Goal: Use online tool/utility: Utilize a website feature to perform a specific function

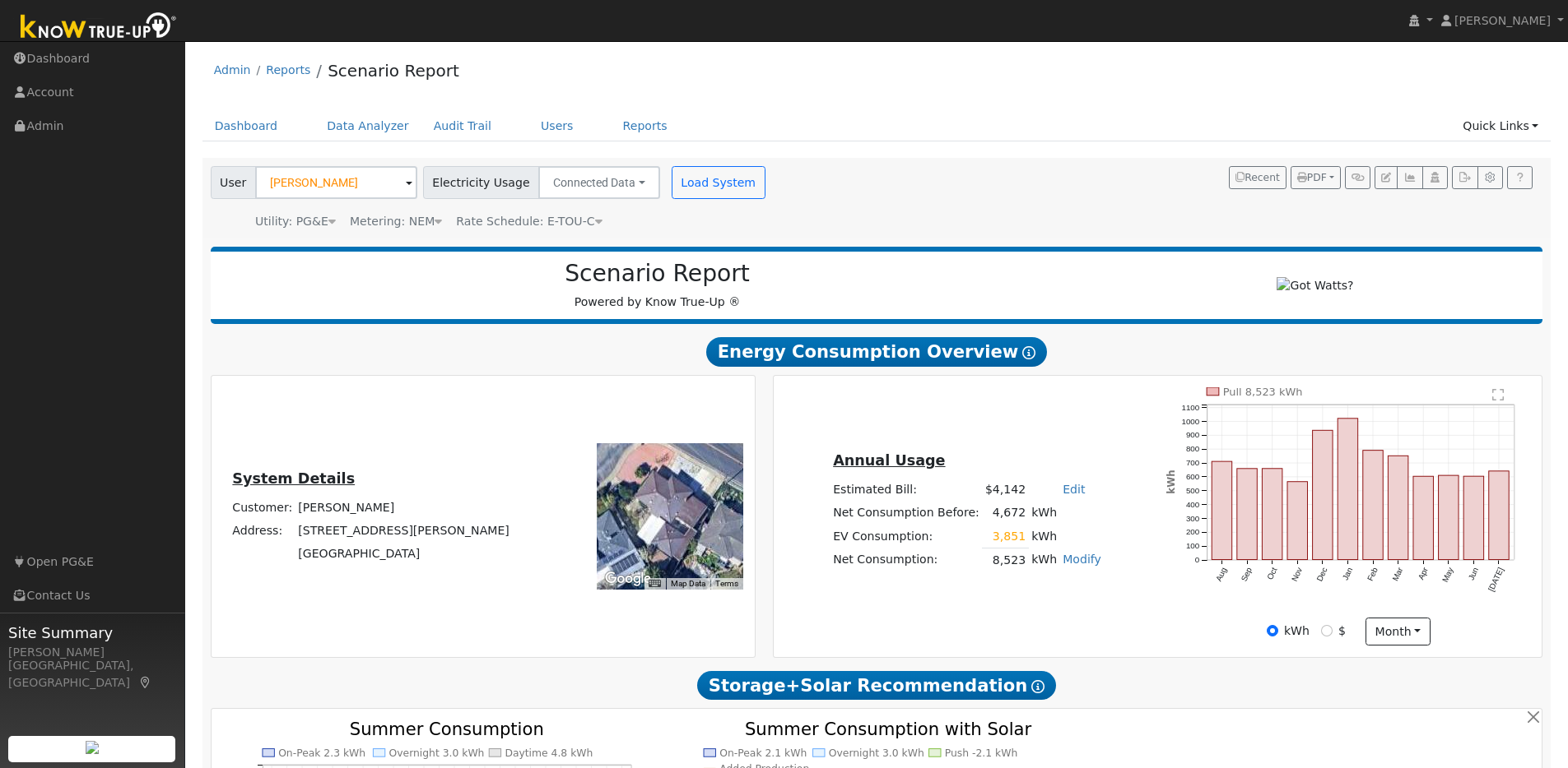
click at [406, 184] on span at bounding box center [408, 183] width 6 height 19
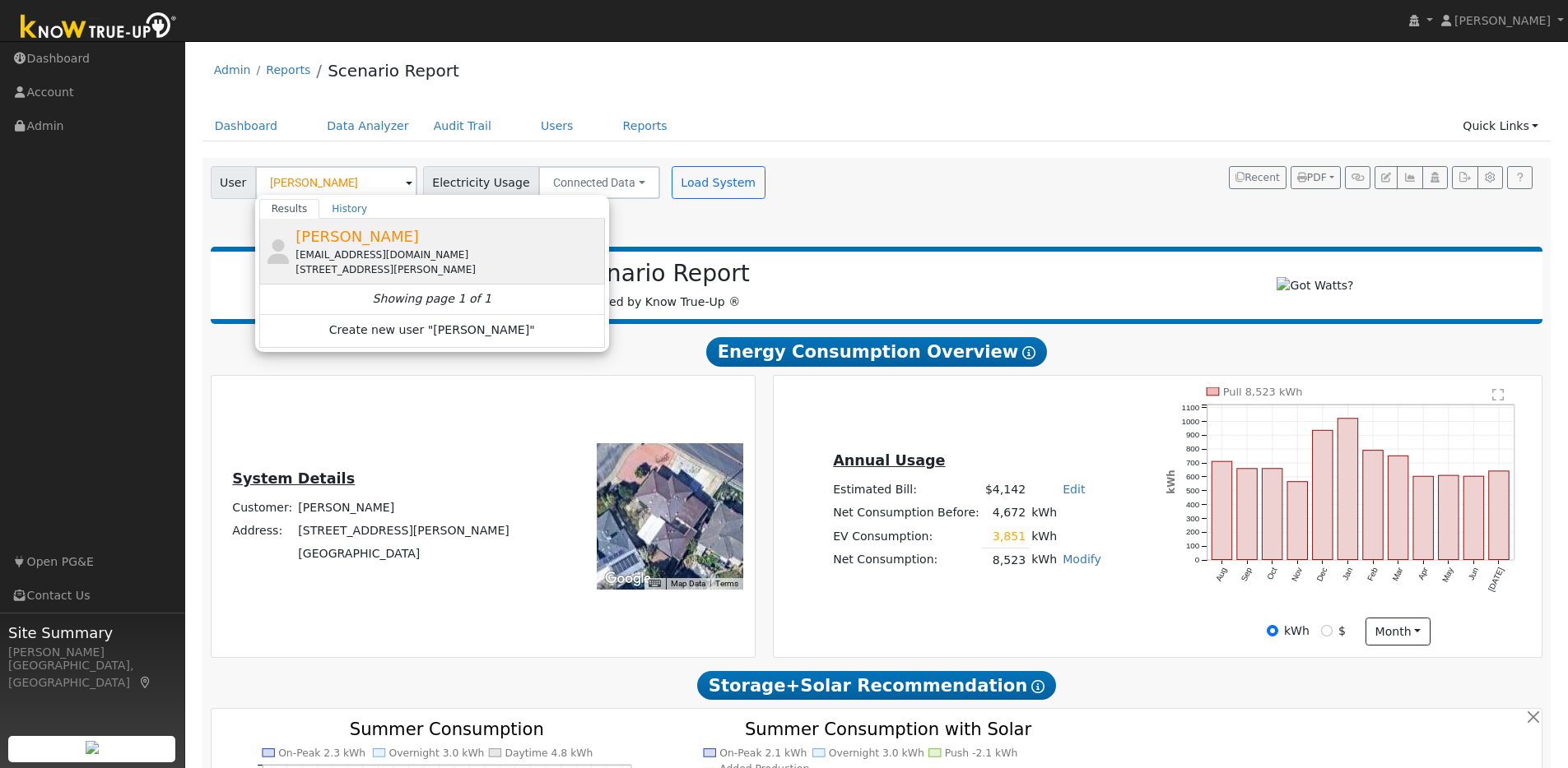
click at [334, 228] on span "[PERSON_NAME]" at bounding box center [356, 236] width 123 height 17
type input "[PERSON_NAME]"
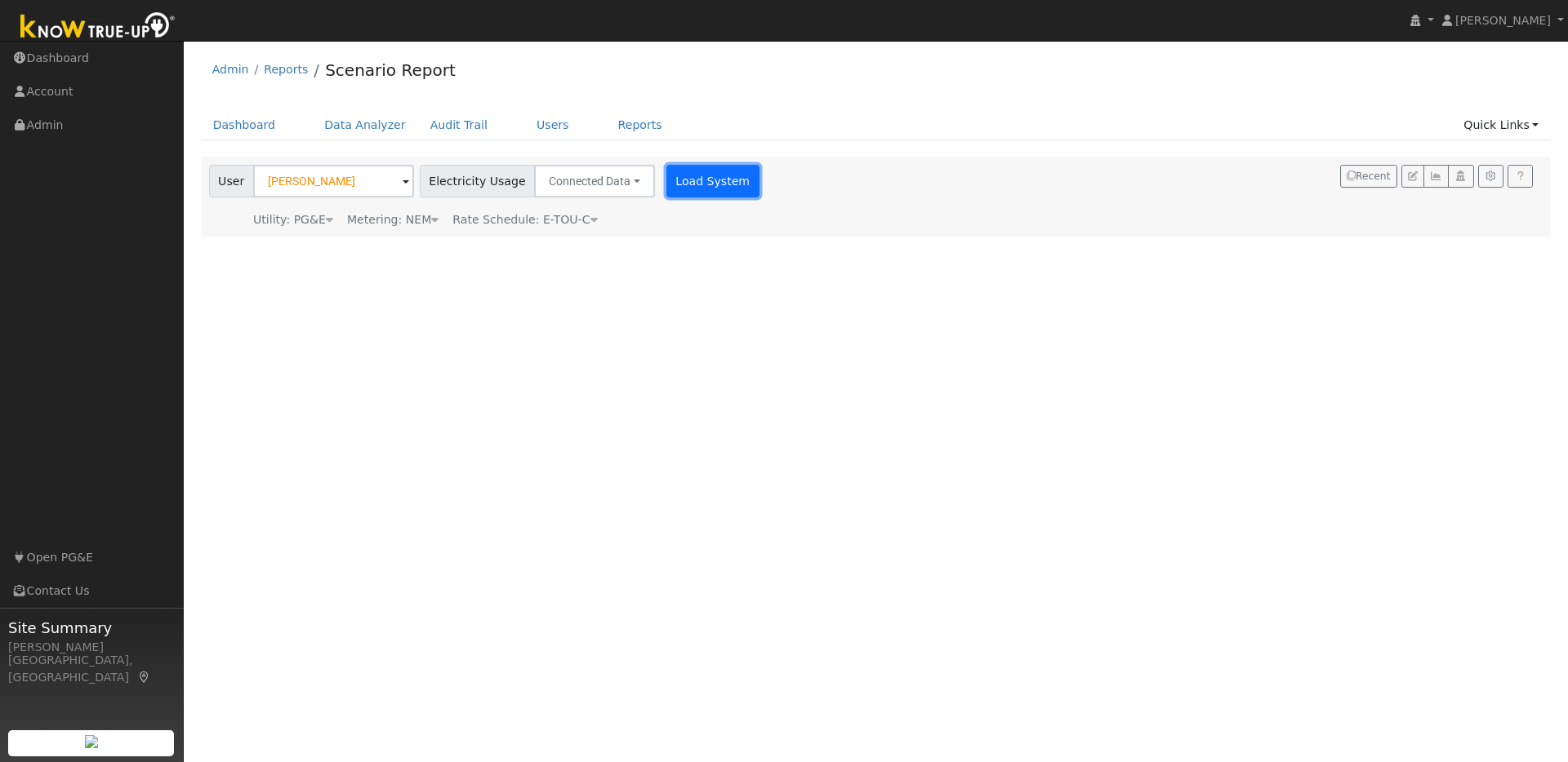
click at [682, 177] on button "Load System" at bounding box center [713, 181] width 93 height 33
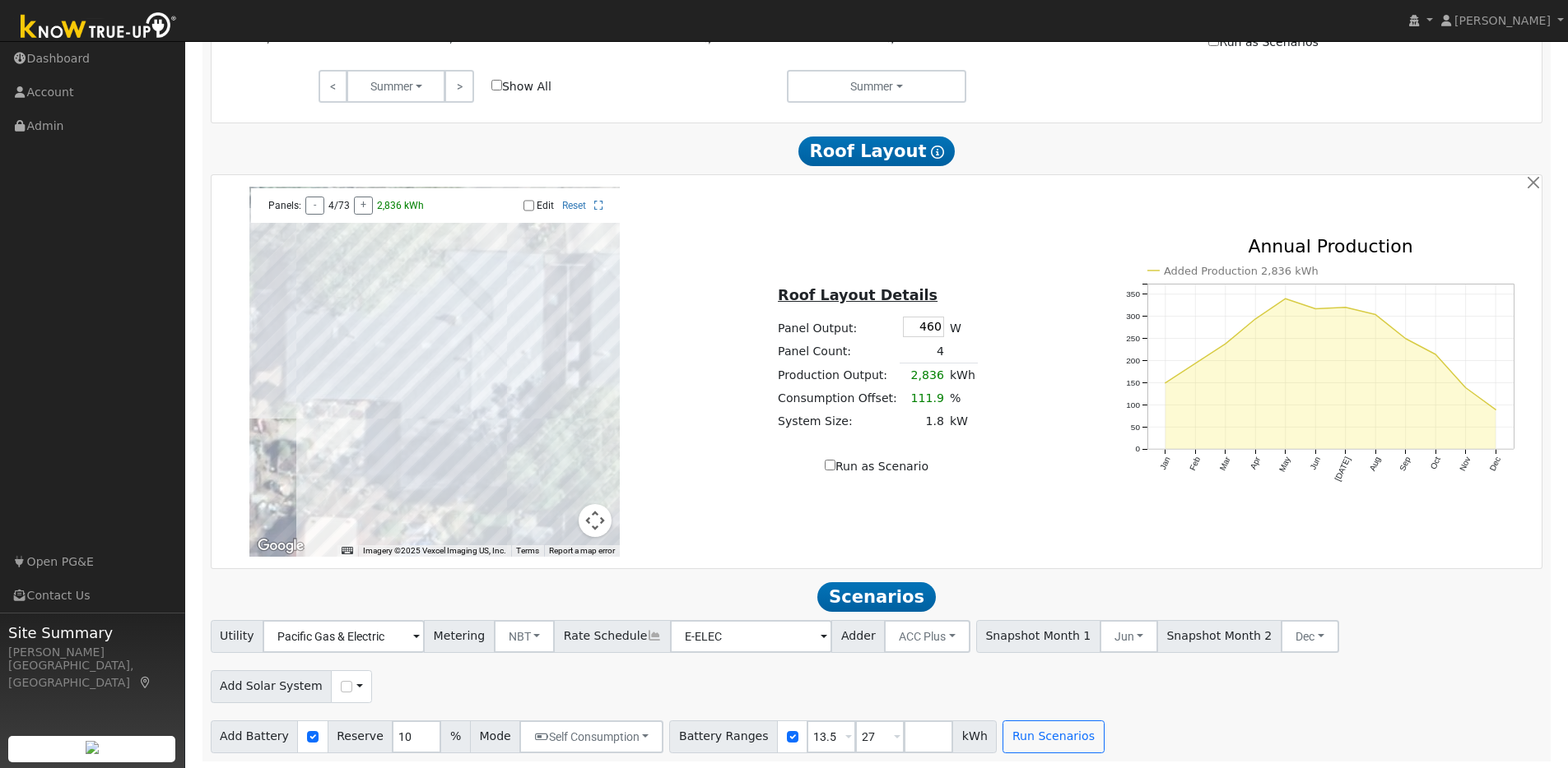
scroll to position [929, 0]
click at [827, 735] on input "13.5" at bounding box center [831, 736] width 49 height 33
type input "27"
click at [856, 739] on input "number" at bounding box center [880, 736] width 49 height 33
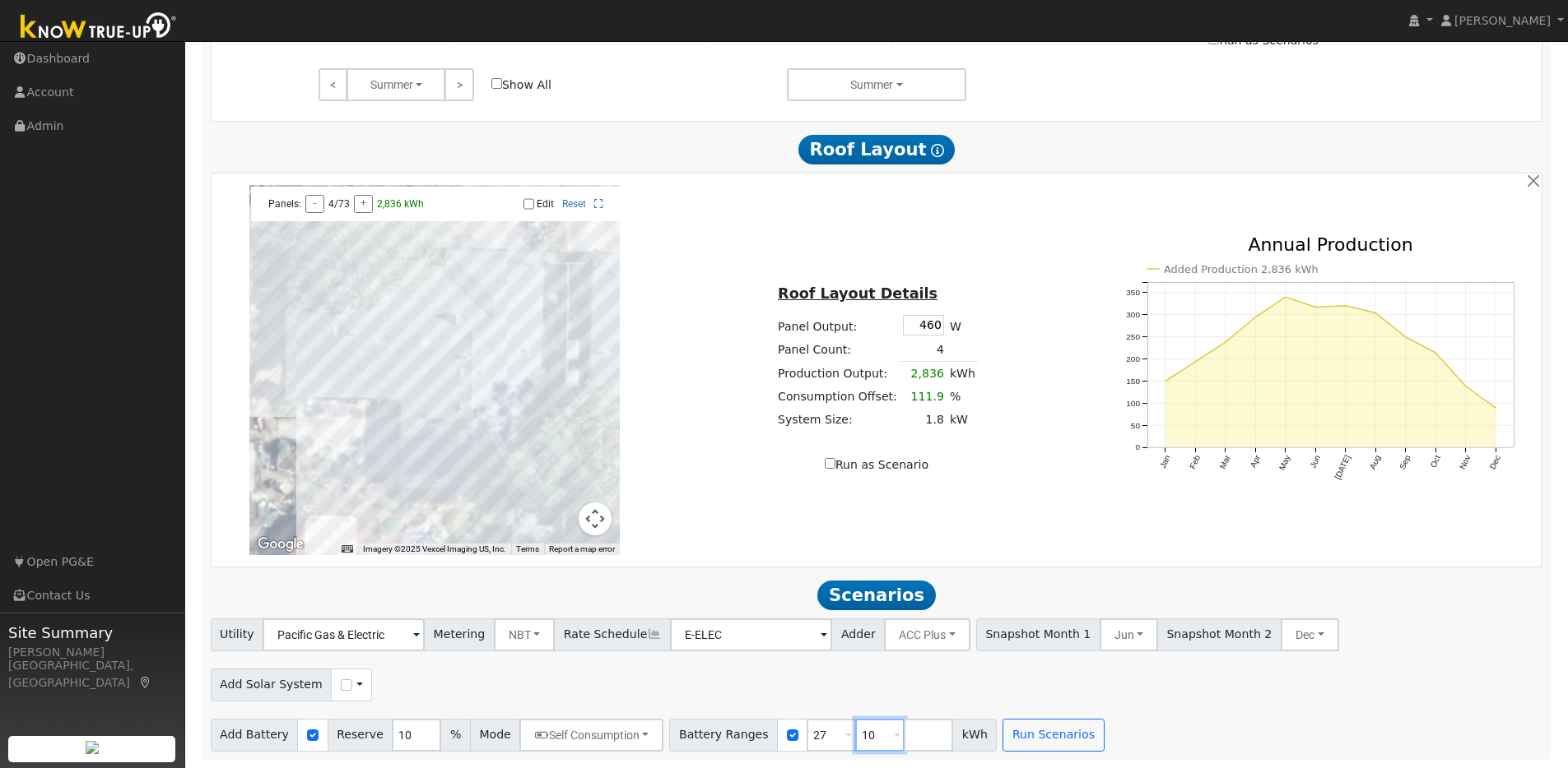
type input "10"
type input "27"
drag, startPoint x: 814, startPoint y: 738, endPoint x: 786, endPoint y: 734, distance: 28.3
click at [786, 734] on div "Battery Ranges 10 Overrides Reserve % Mode None None Self Consumption Peak Savi…" at bounding box center [833, 736] width 327 height 33
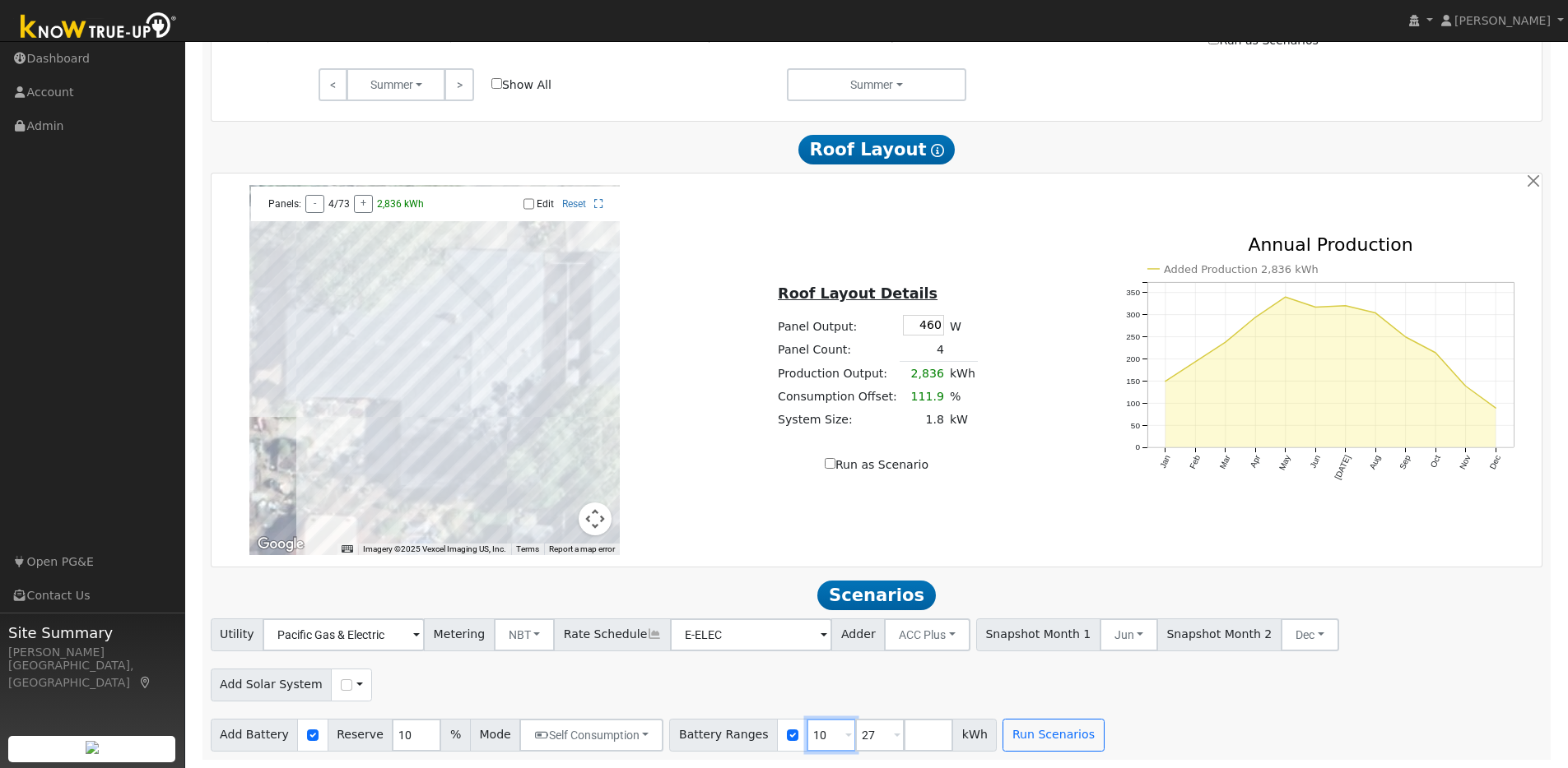
type input "27"
click at [856, 733] on input "number" at bounding box center [880, 736] width 49 height 33
type input "5"
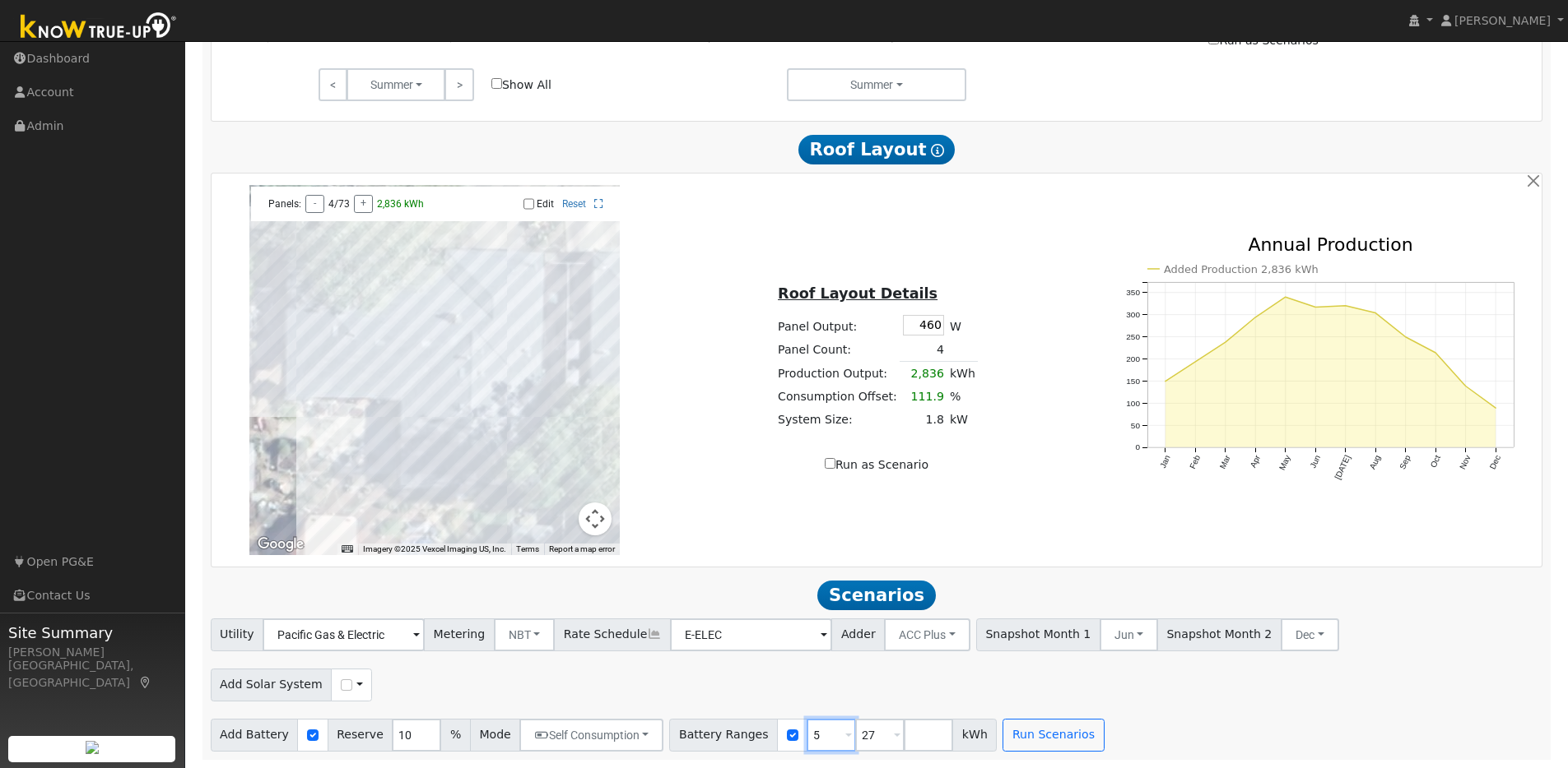
click at [814, 737] on input "5" at bounding box center [831, 736] width 49 height 33
click at [894, 736] on span at bounding box center [897, 737] width 6 height 19
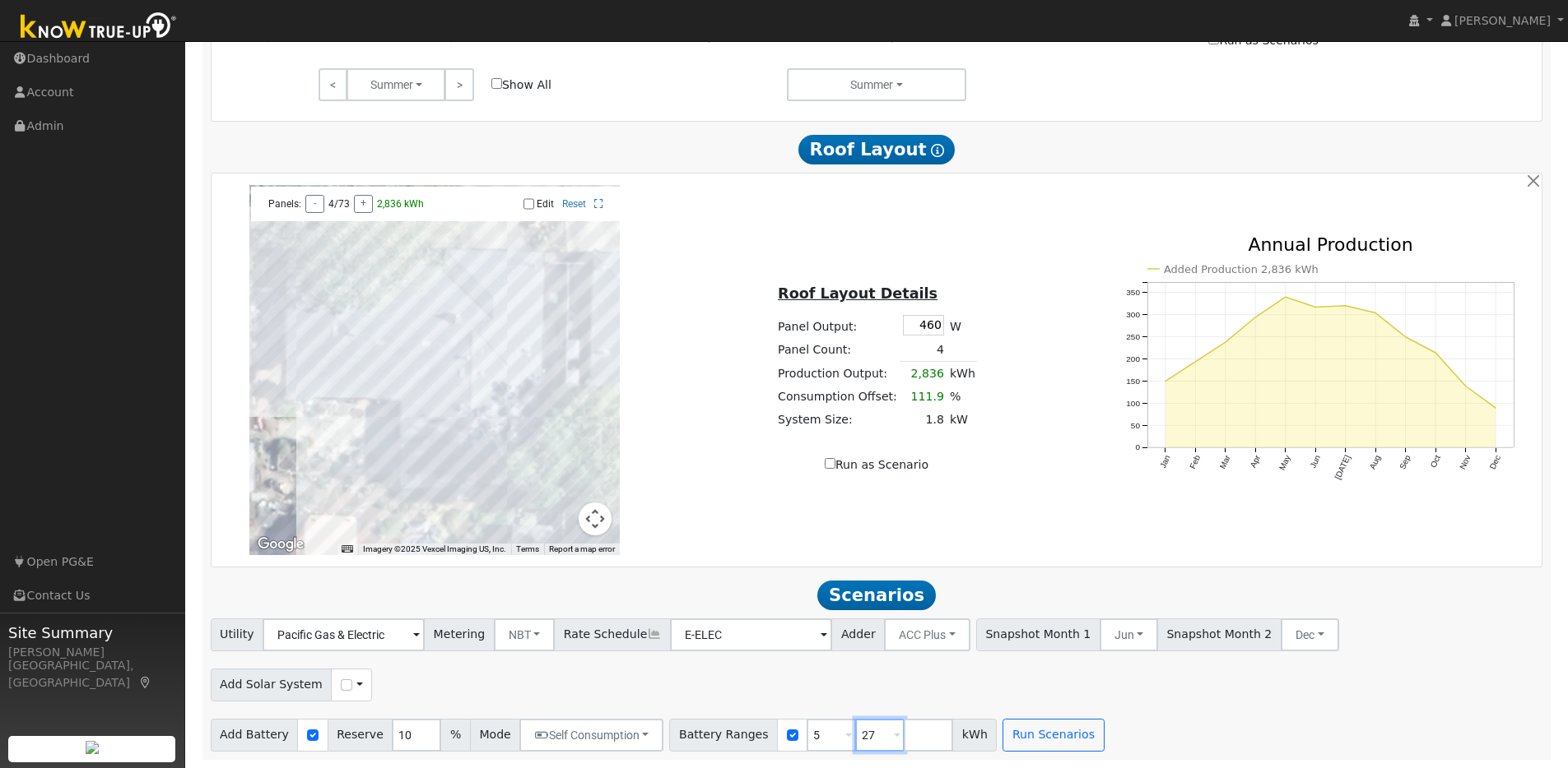
drag, startPoint x: 867, startPoint y: 736, endPoint x: 852, endPoint y: 736, distance: 15.0
click at [856, 736] on input "27" at bounding box center [880, 736] width 49 height 33
type input "2"
type input "10"
click at [1119, 710] on div "Utility Pacific Gas & Electric Metering NBT NEM NBT Rate Schedule E-ELEC Adder …" at bounding box center [876, 685] width 1349 height 133
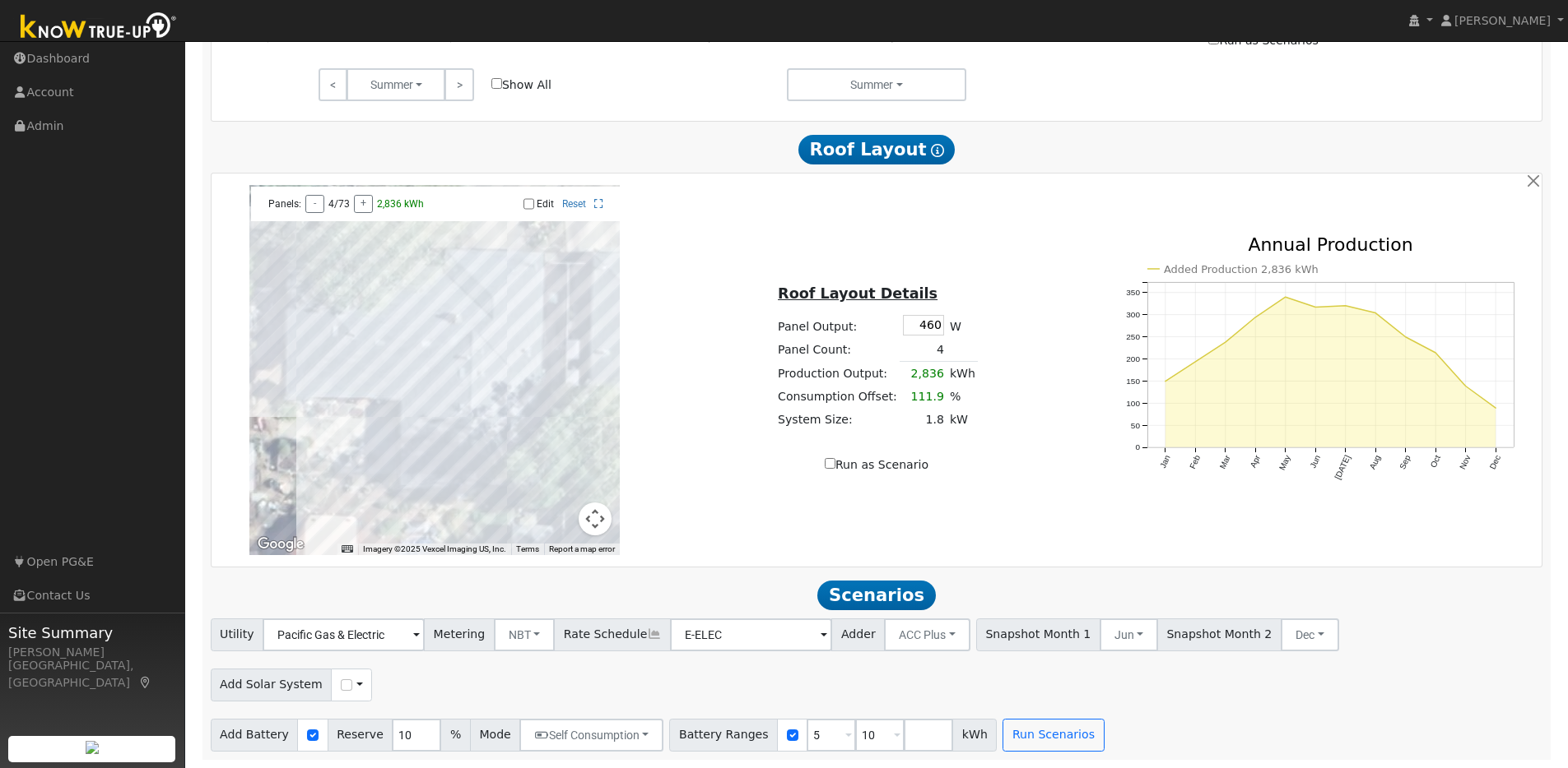
click at [953, 377] on td "kWh" at bounding box center [962, 374] width 31 height 24
click at [856, 376] on td "Production Output:" at bounding box center [838, 374] width 125 height 24
click at [358, 200] on button "+" at bounding box center [363, 204] width 19 height 18
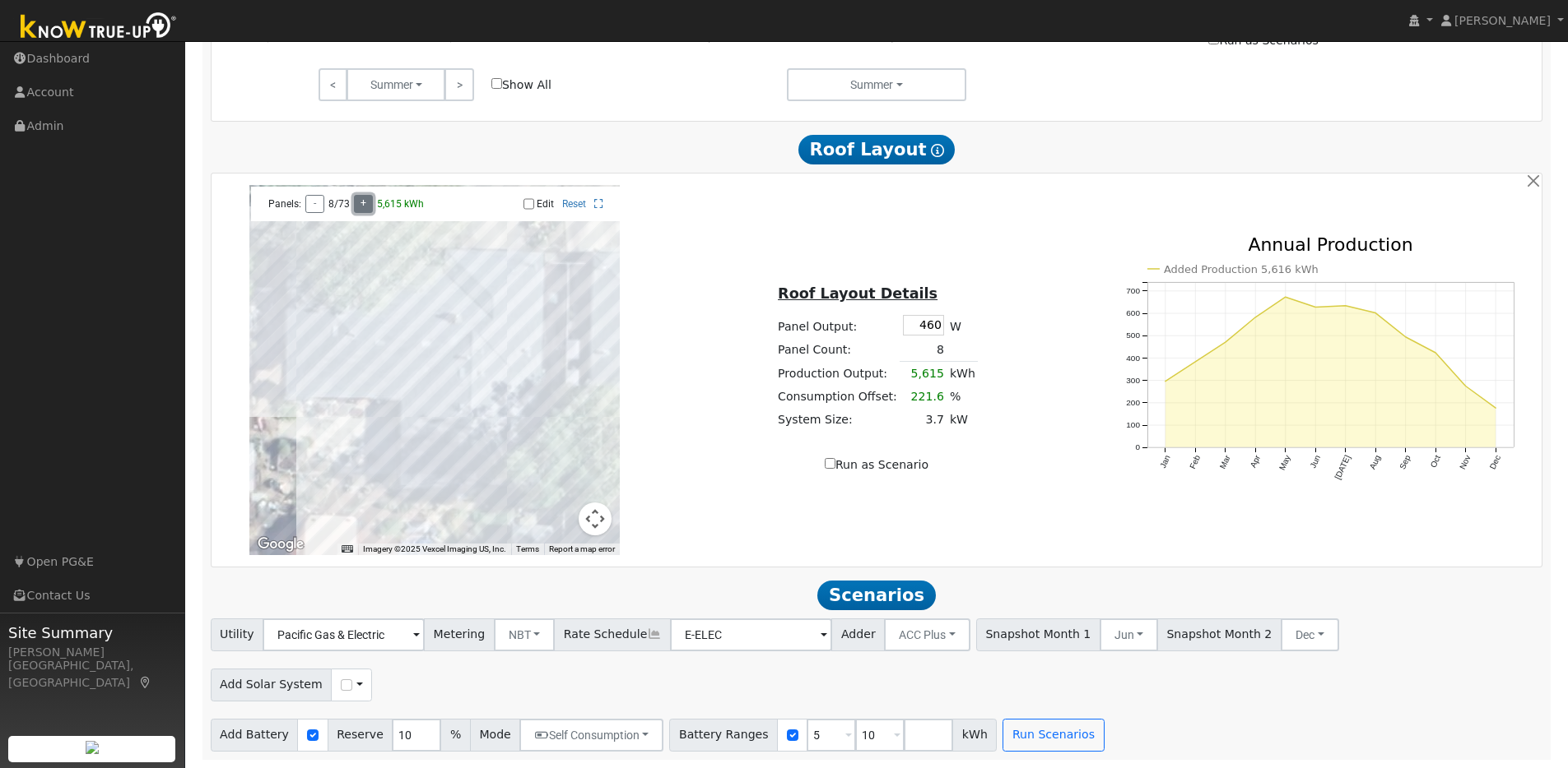
click at [358, 200] on button "+" at bounding box center [363, 204] width 19 height 18
click at [320, 205] on button "-" at bounding box center [314, 204] width 19 height 18
drag, startPoint x: 388, startPoint y: 371, endPoint x: 396, endPoint y: 380, distance: 12.0
click at [396, 380] on div at bounding box center [435, 371] width 371 height 371
drag, startPoint x: 391, startPoint y: 375, endPoint x: 398, endPoint y: 386, distance: 13.0
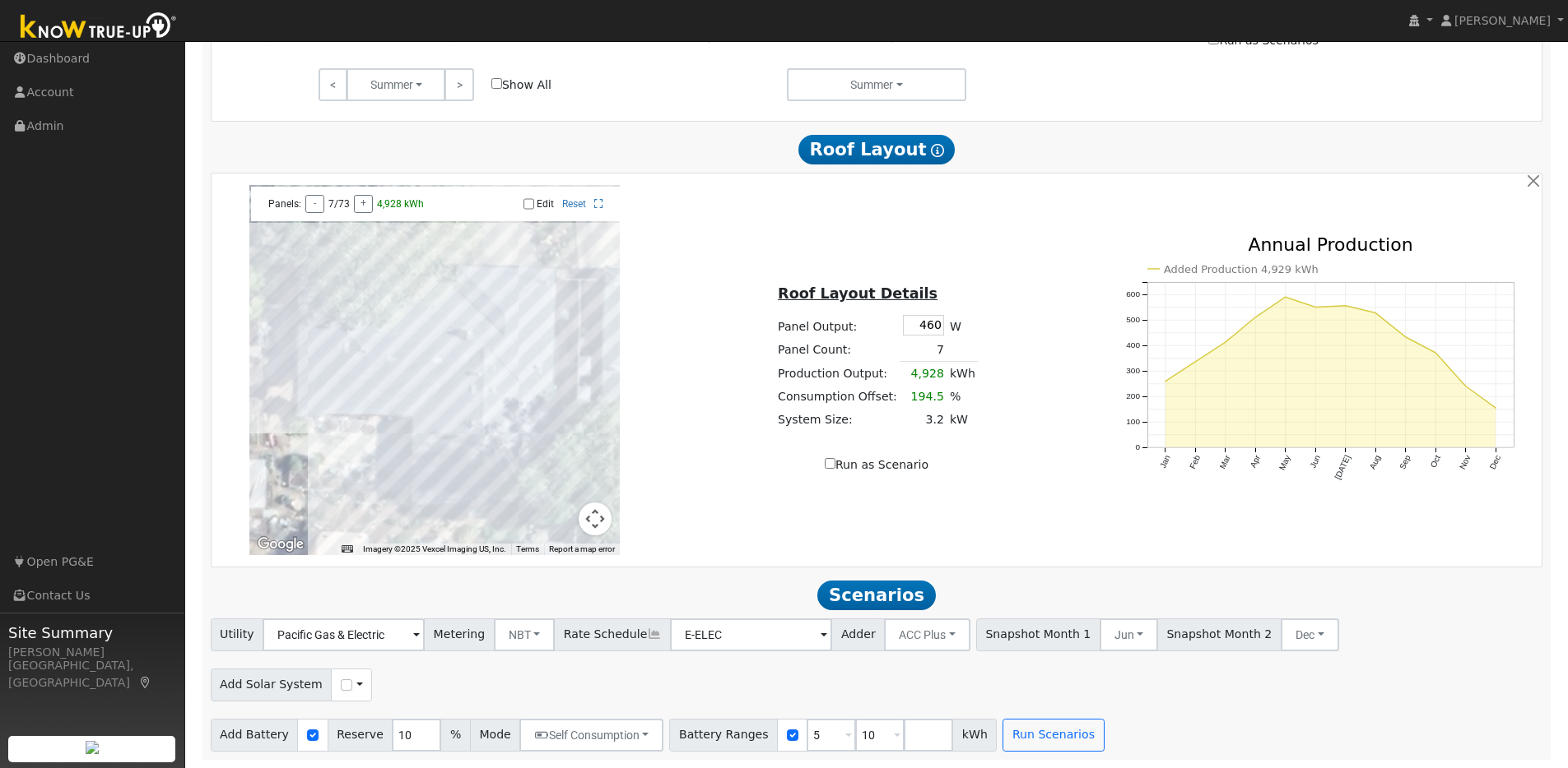
click at [398, 386] on div at bounding box center [435, 371] width 371 height 371
click at [530, 202] on input "Edit" at bounding box center [529, 203] width 11 height 12
checkbox input "true"
click at [346, 386] on div at bounding box center [435, 371] width 371 height 371
click at [351, 402] on div at bounding box center [435, 371] width 371 height 371
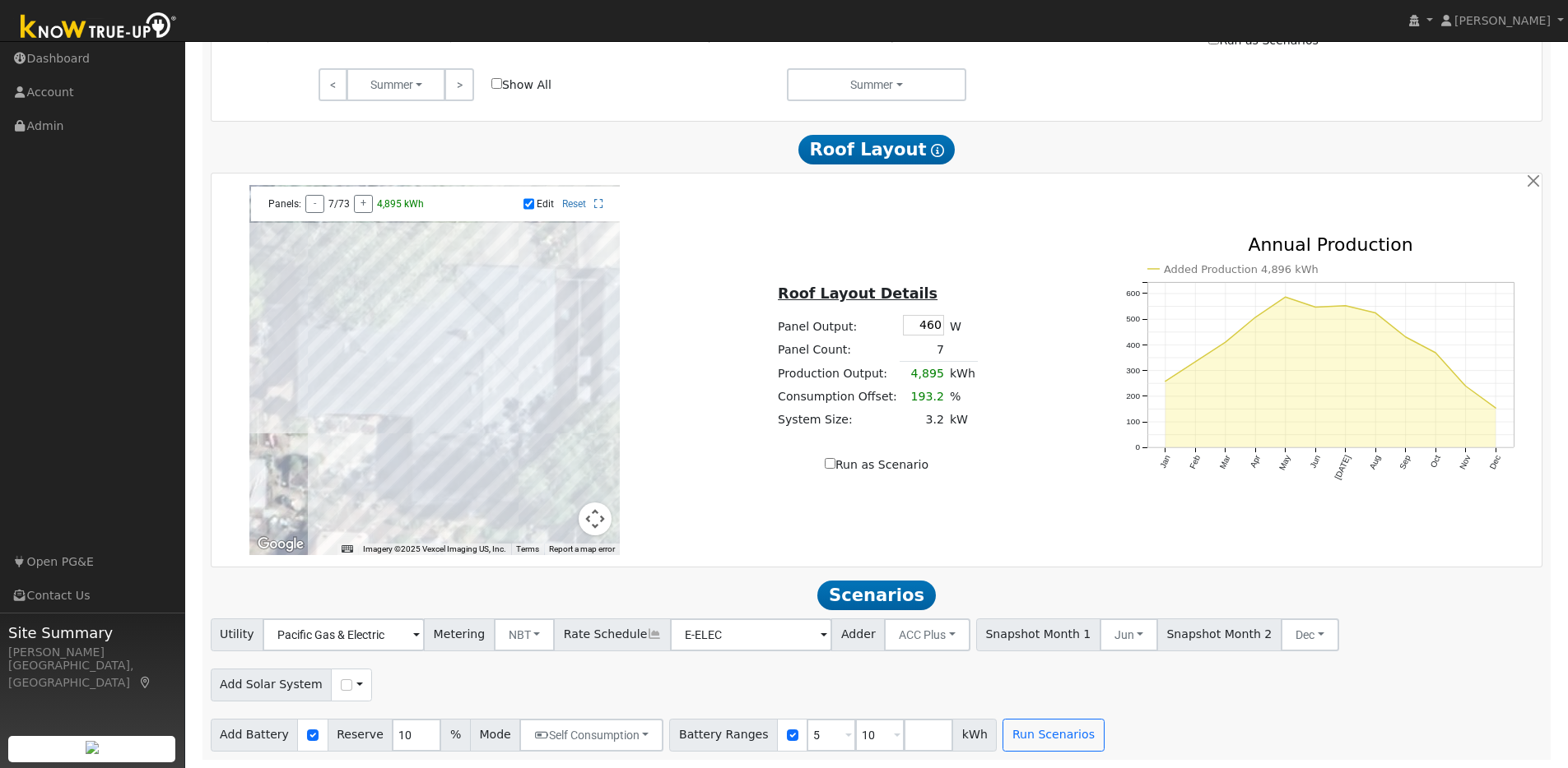
click at [348, 388] on div at bounding box center [435, 371] width 371 height 371
click at [374, 360] on div at bounding box center [435, 371] width 371 height 371
click at [395, 359] on div at bounding box center [435, 371] width 371 height 371
click at [368, 399] on div at bounding box center [435, 371] width 371 height 371
click at [936, 326] on input "460" at bounding box center [924, 325] width 41 height 21
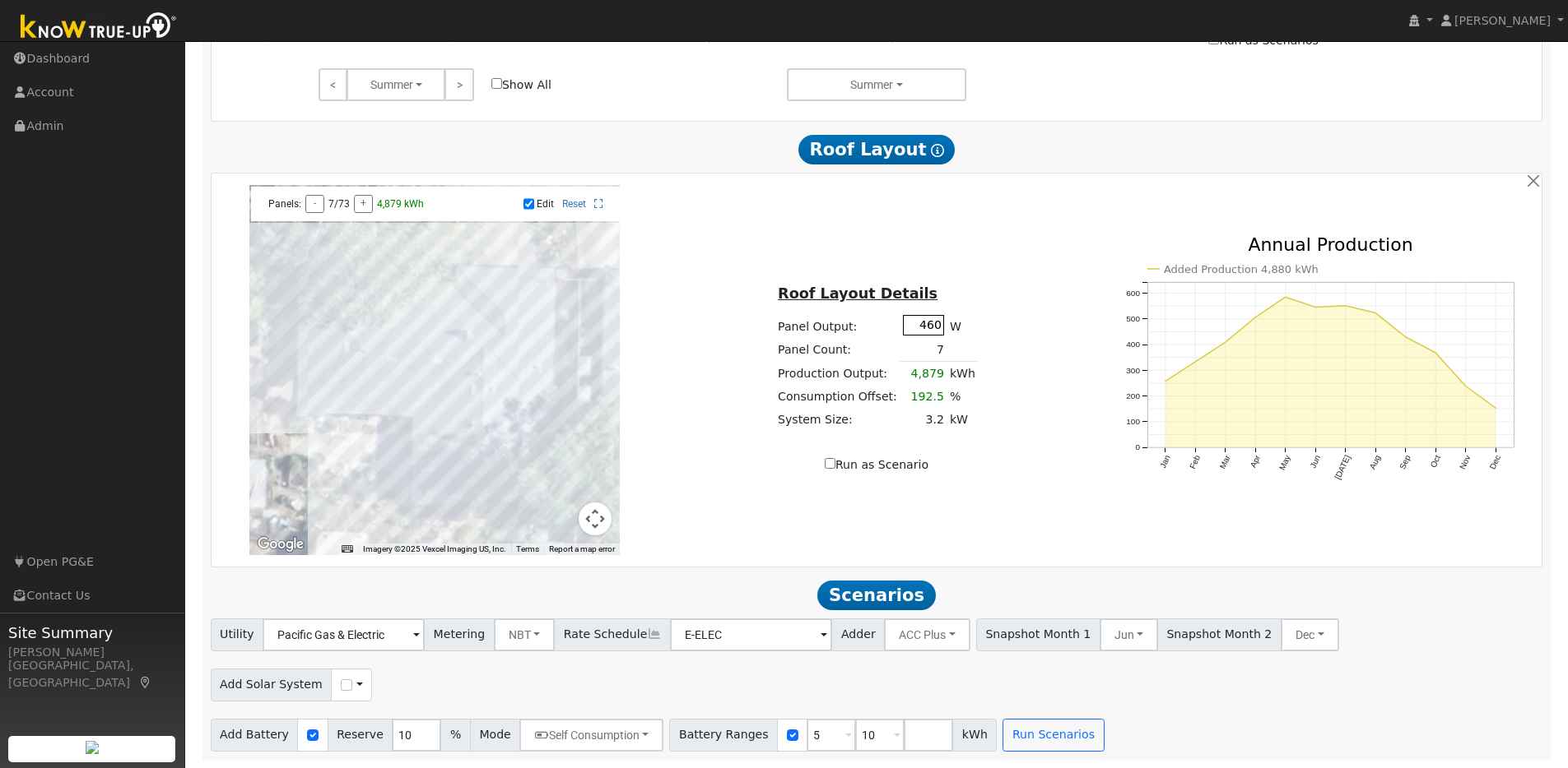
drag, startPoint x: 936, startPoint y: 326, endPoint x: 919, endPoint y: 327, distance: 17.0
click at [904, 325] on input "460" at bounding box center [924, 325] width 41 height 21
type input "350"
click at [726, 341] on div "Roof Layout Details Panel Output: 350 W Panel Count: 7 Production Output: 4,879…" at bounding box center [876, 370] width 442 height 208
click at [421, 374] on div at bounding box center [435, 371] width 371 height 371
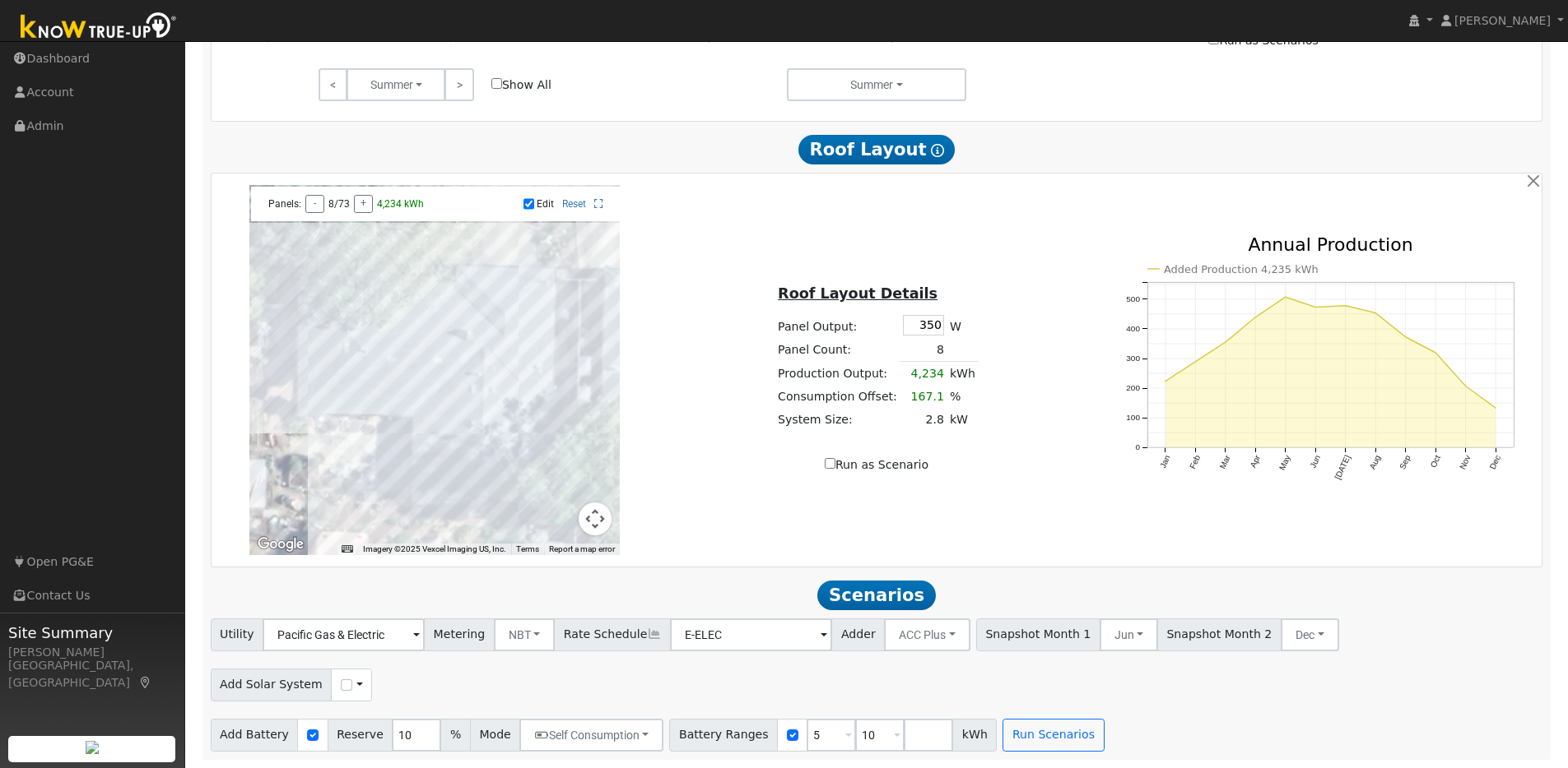
click at [395, 400] on div at bounding box center [435, 371] width 371 height 371
click at [419, 375] on div at bounding box center [435, 371] width 371 height 371
click at [444, 410] on div at bounding box center [435, 371] width 371 height 371
click at [444, 424] on div at bounding box center [435, 371] width 371 height 371
click at [831, 463] on input "Run as Scenario" at bounding box center [830, 464] width 11 height 11
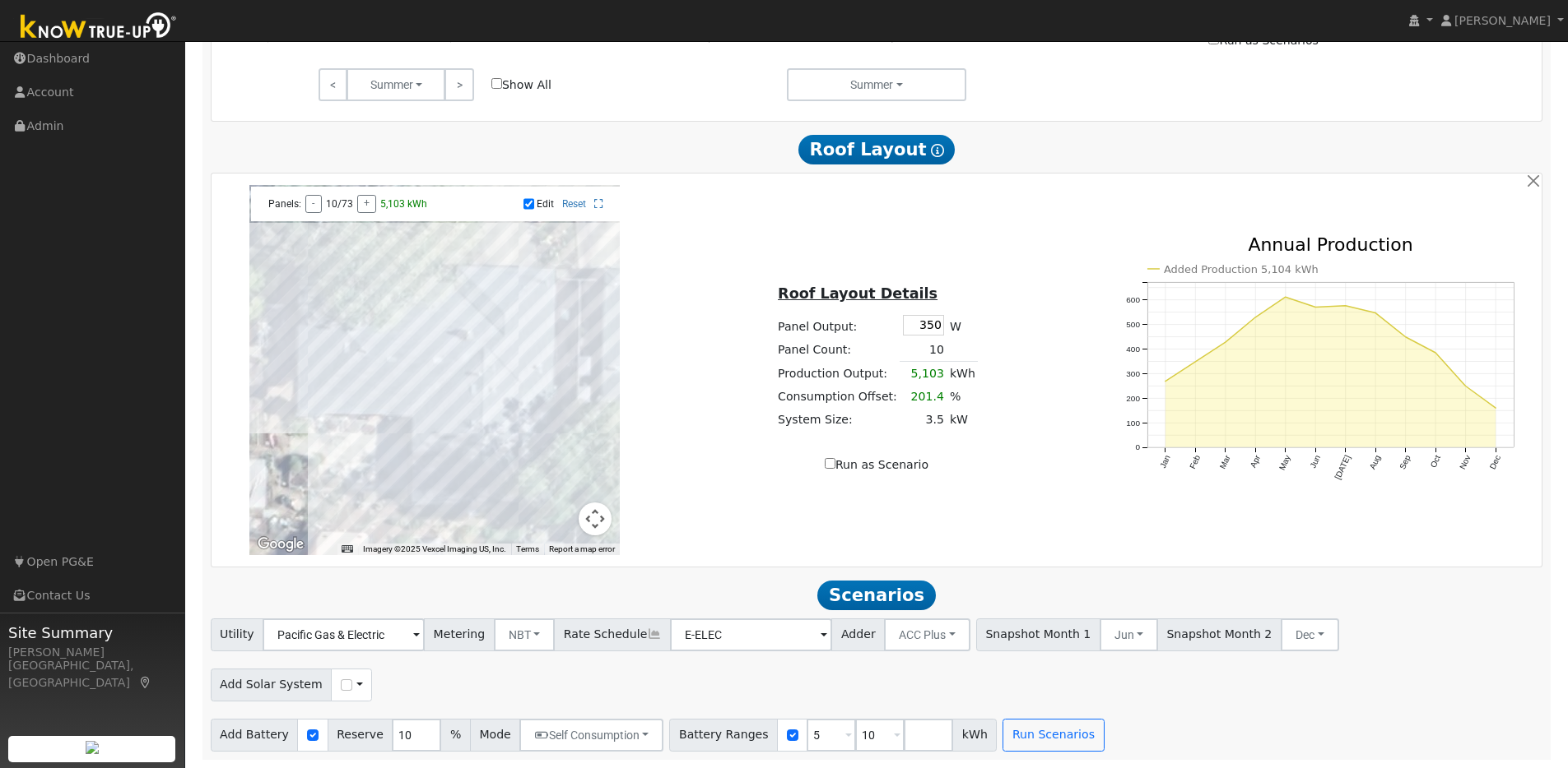
checkbox input "true"
click at [444, 439] on div at bounding box center [435, 371] width 371 height 371
click at [441, 454] on div at bounding box center [435, 371] width 371 height 371
click at [420, 422] on div at bounding box center [435, 371] width 371 height 371
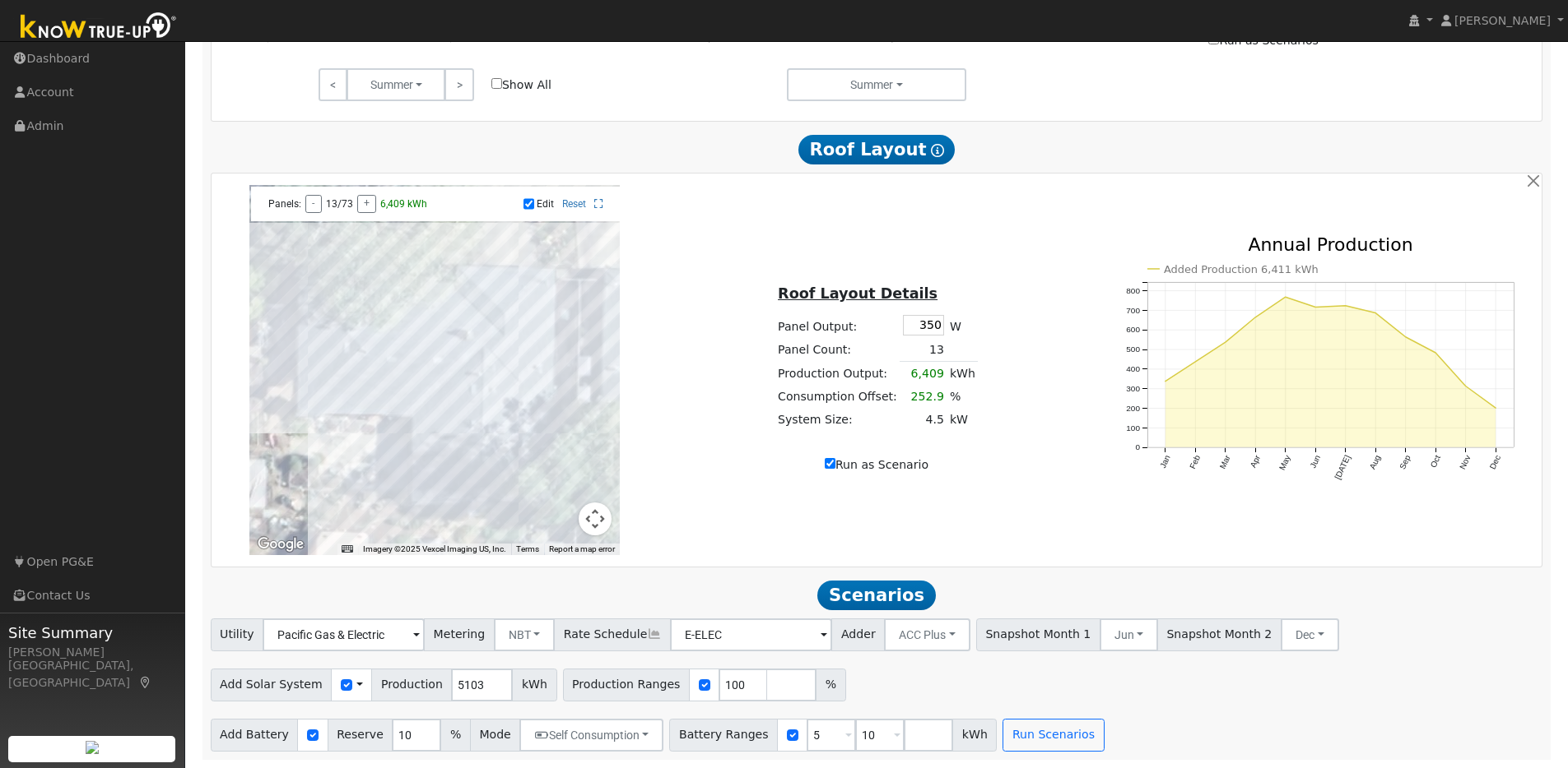
click at [419, 440] on div at bounding box center [435, 371] width 371 height 371
click at [420, 451] on div at bounding box center [435, 371] width 371 height 371
click at [639, 739] on button "Self Consumption" at bounding box center [591, 736] width 144 height 33
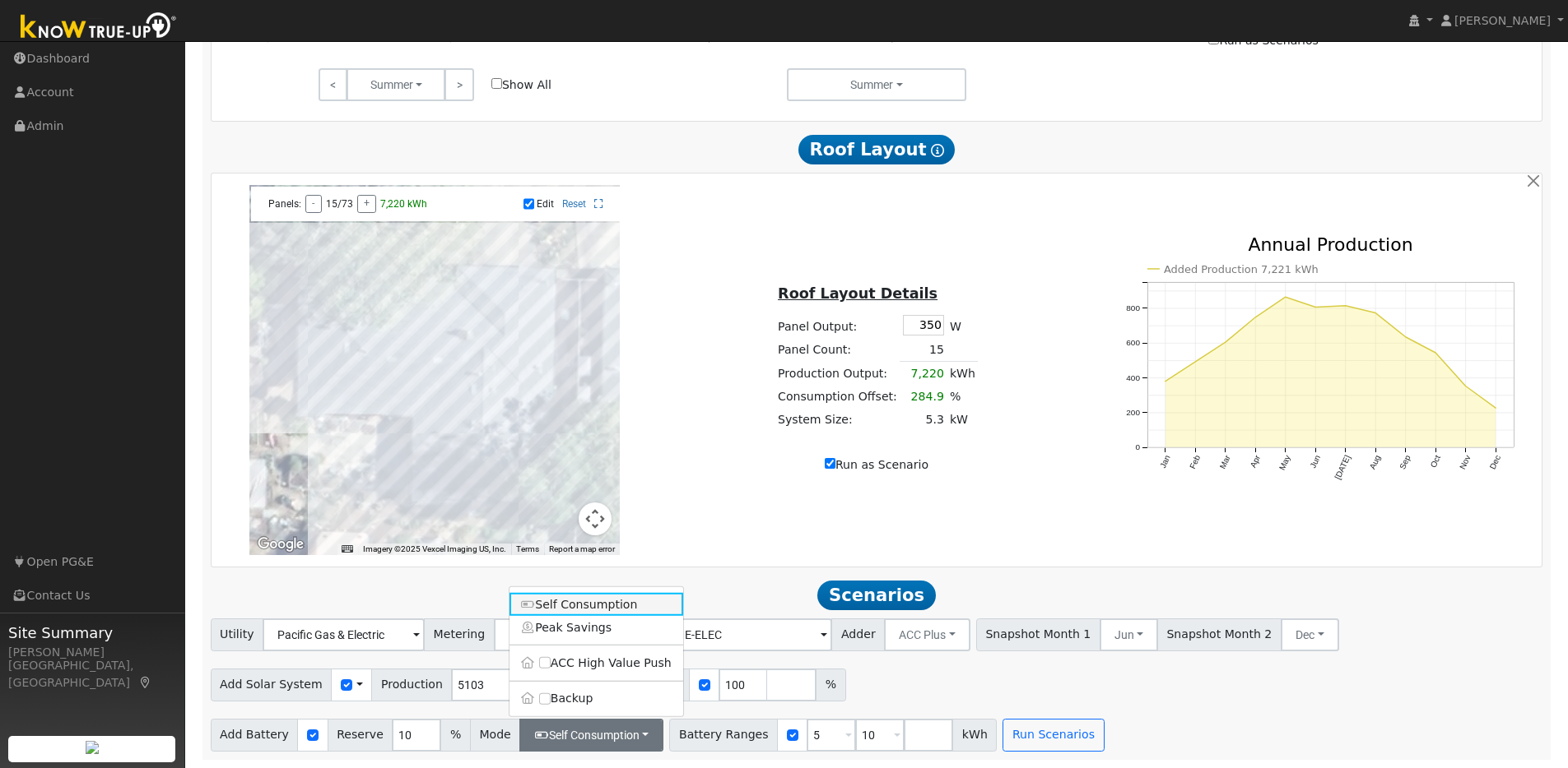
click at [613, 609] on link "Self Consumption" at bounding box center [596, 605] width 174 height 23
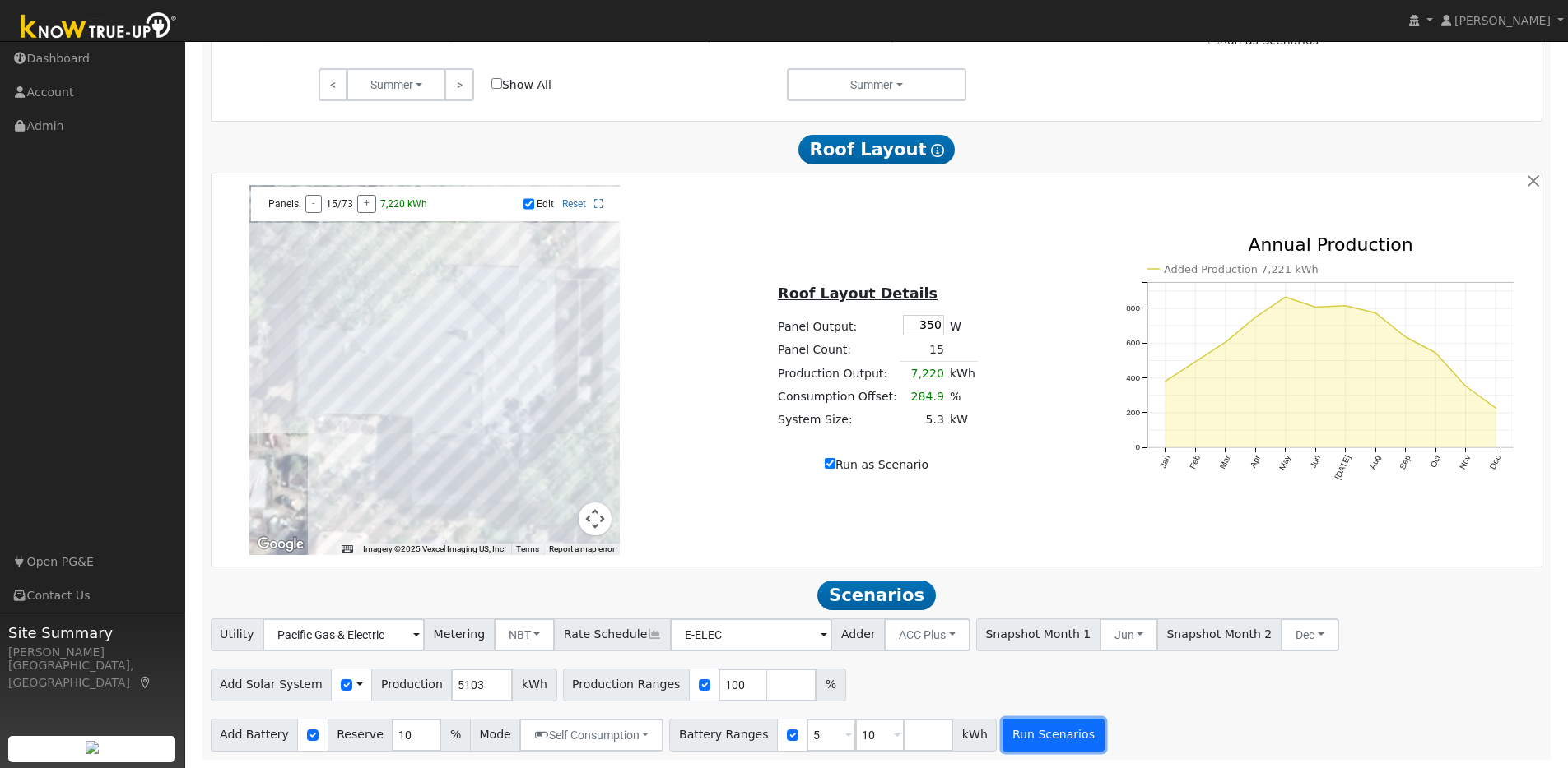
click at [1020, 733] on button "Run Scenarios" at bounding box center [1053, 736] width 102 height 33
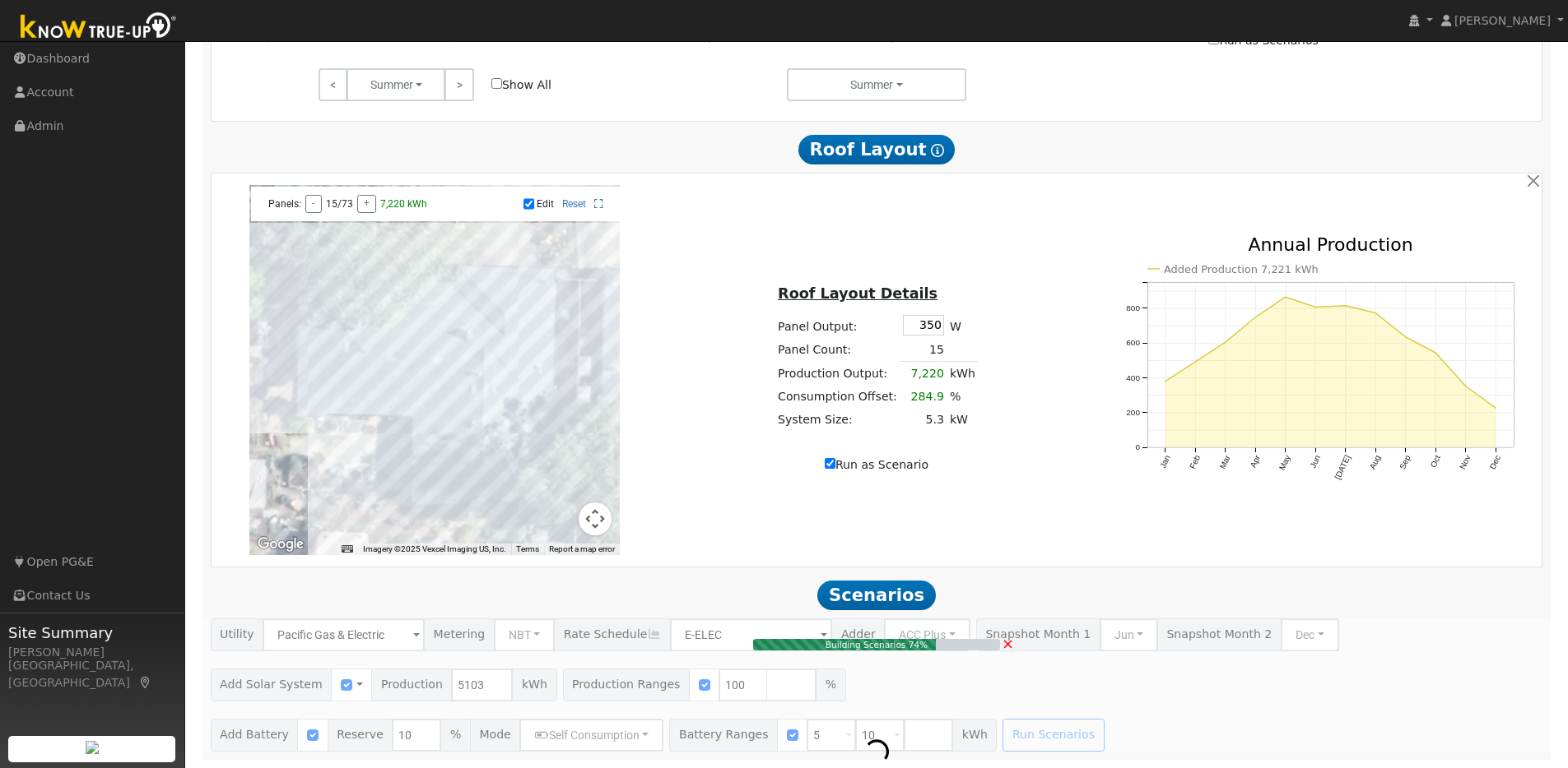
type input "$10,850"
type input "$5,050"
type input "$4,770"
type input "3.5"
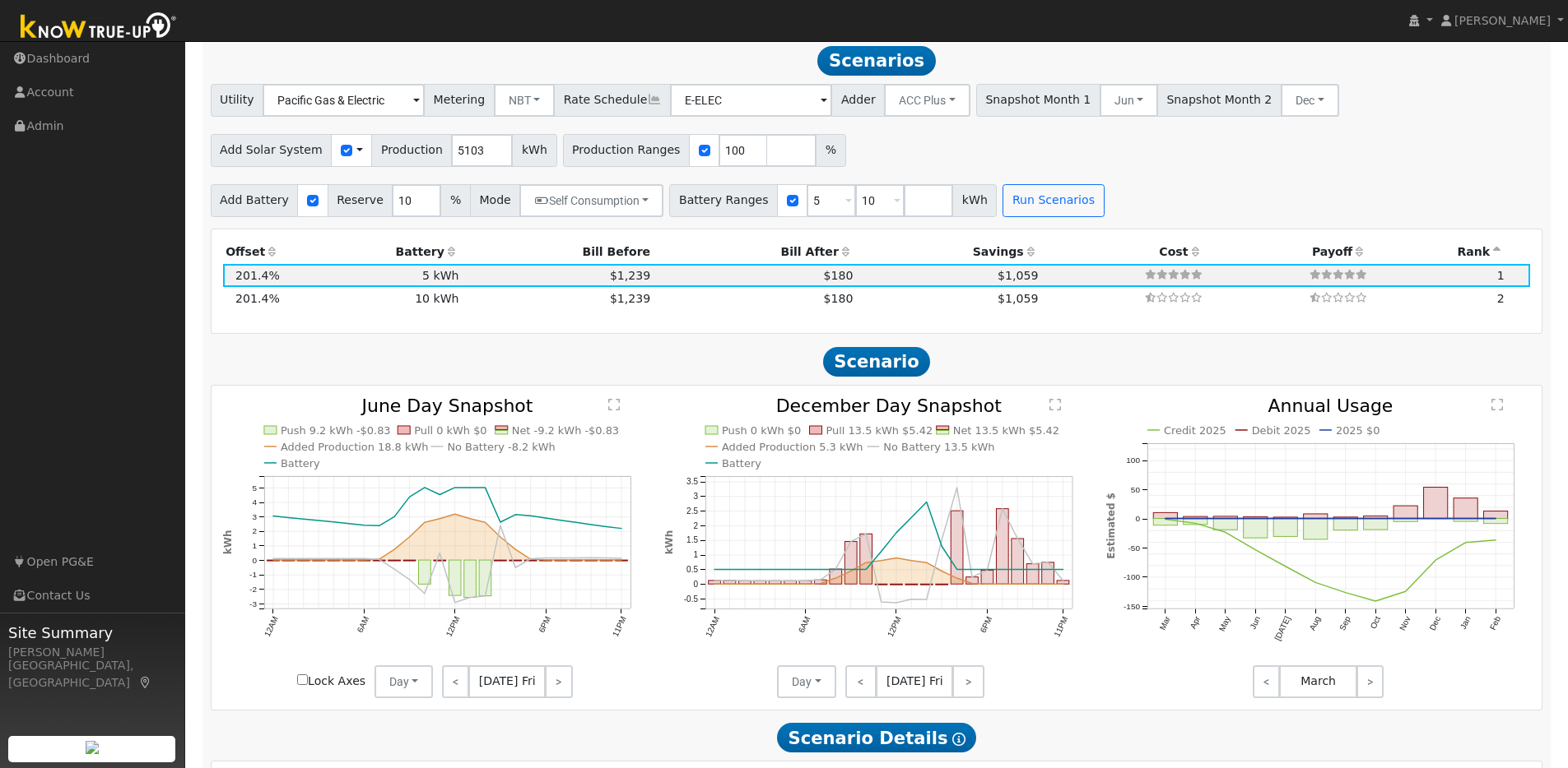
scroll to position [1459, 0]
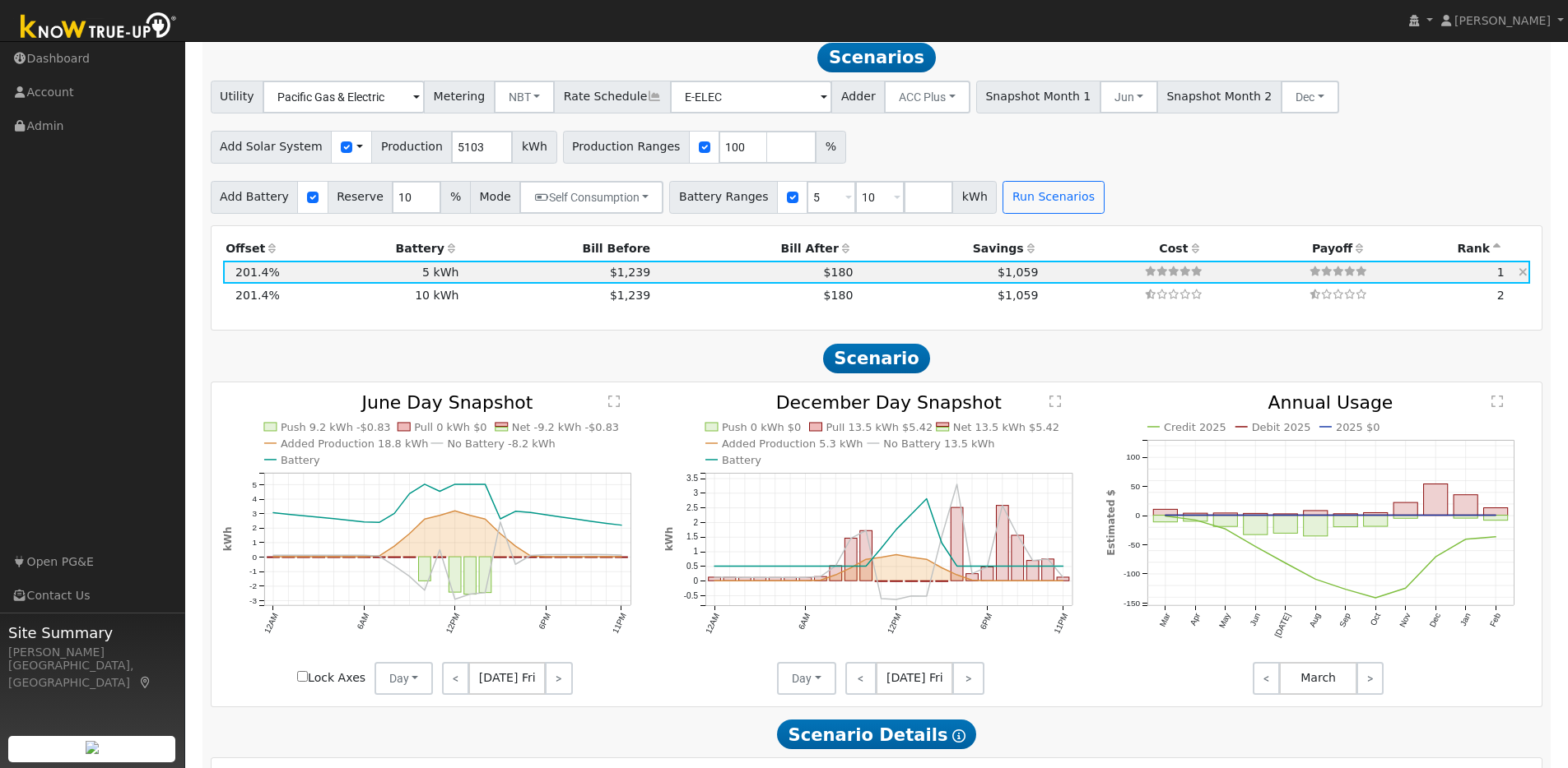
click at [685, 281] on td "$180" at bounding box center [754, 272] width 202 height 23
click at [420, 104] on span at bounding box center [416, 98] width 6 height 19
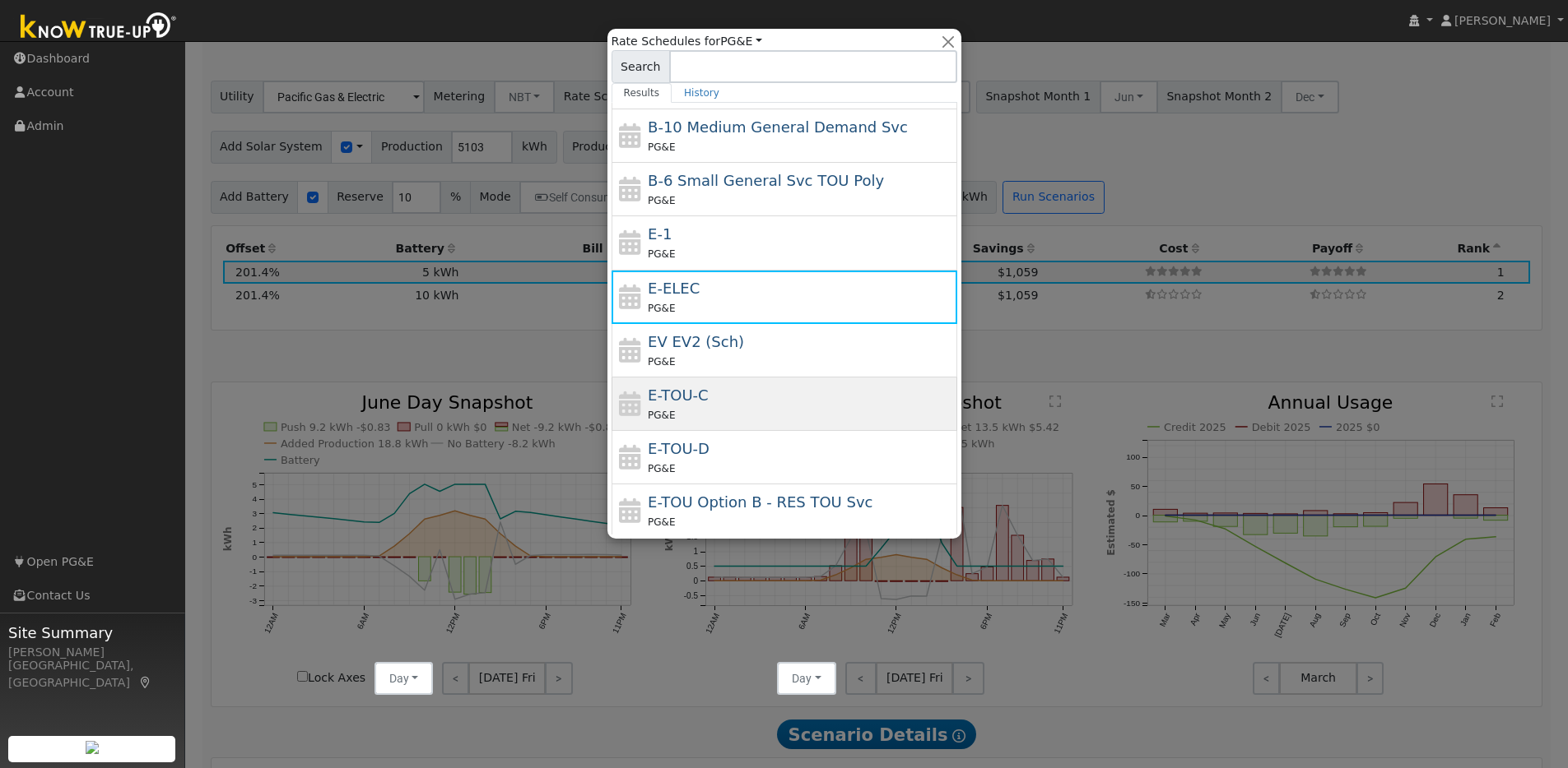
scroll to position [180, 0]
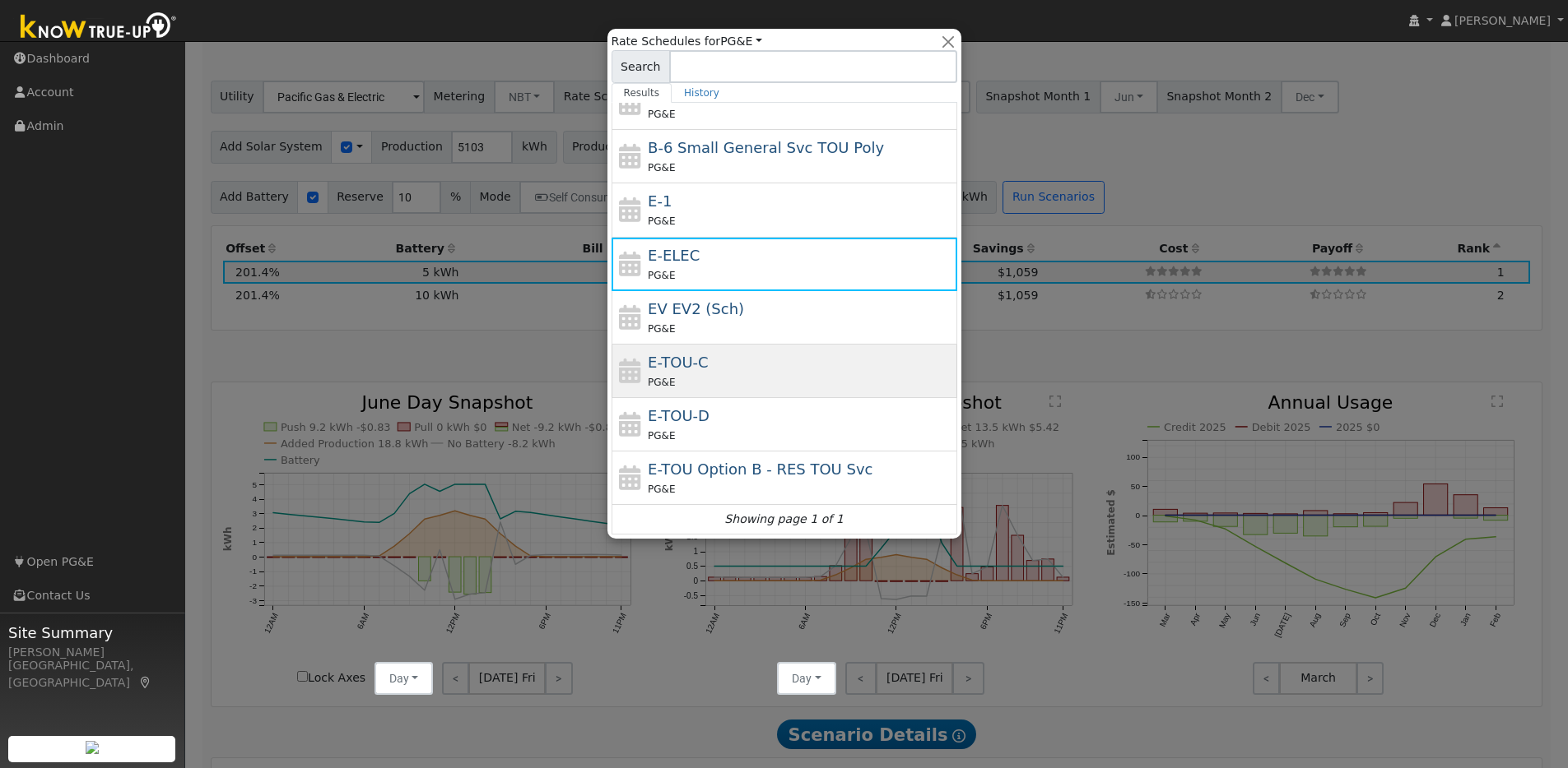
click at [717, 375] on div "PG&E" at bounding box center [800, 381] width 305 height 17
type input "E-TOU-C"
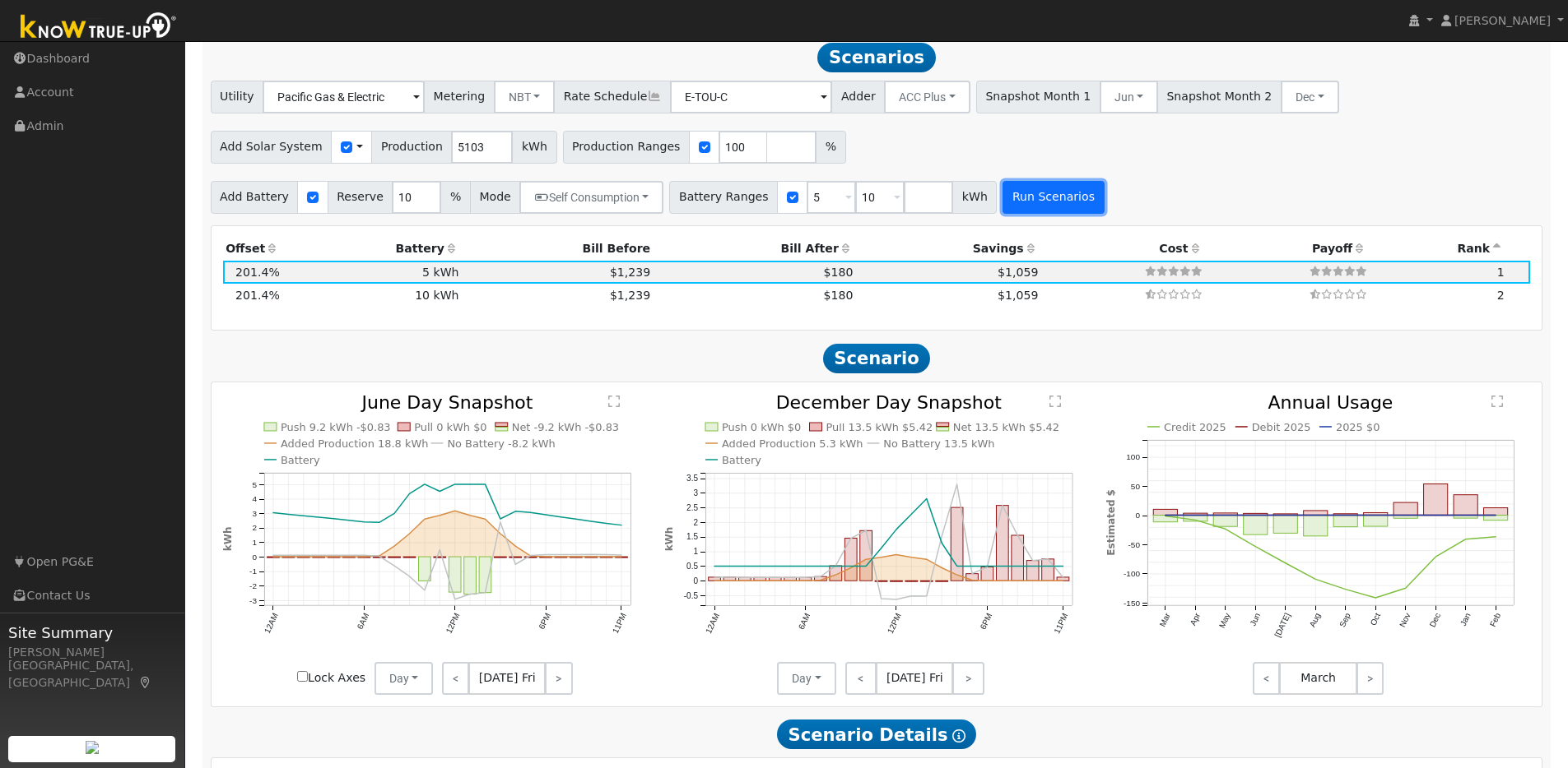
click at [1053, 208] on button "Run Scenarios" at bounding box center [1053, 197] width 102 height 33
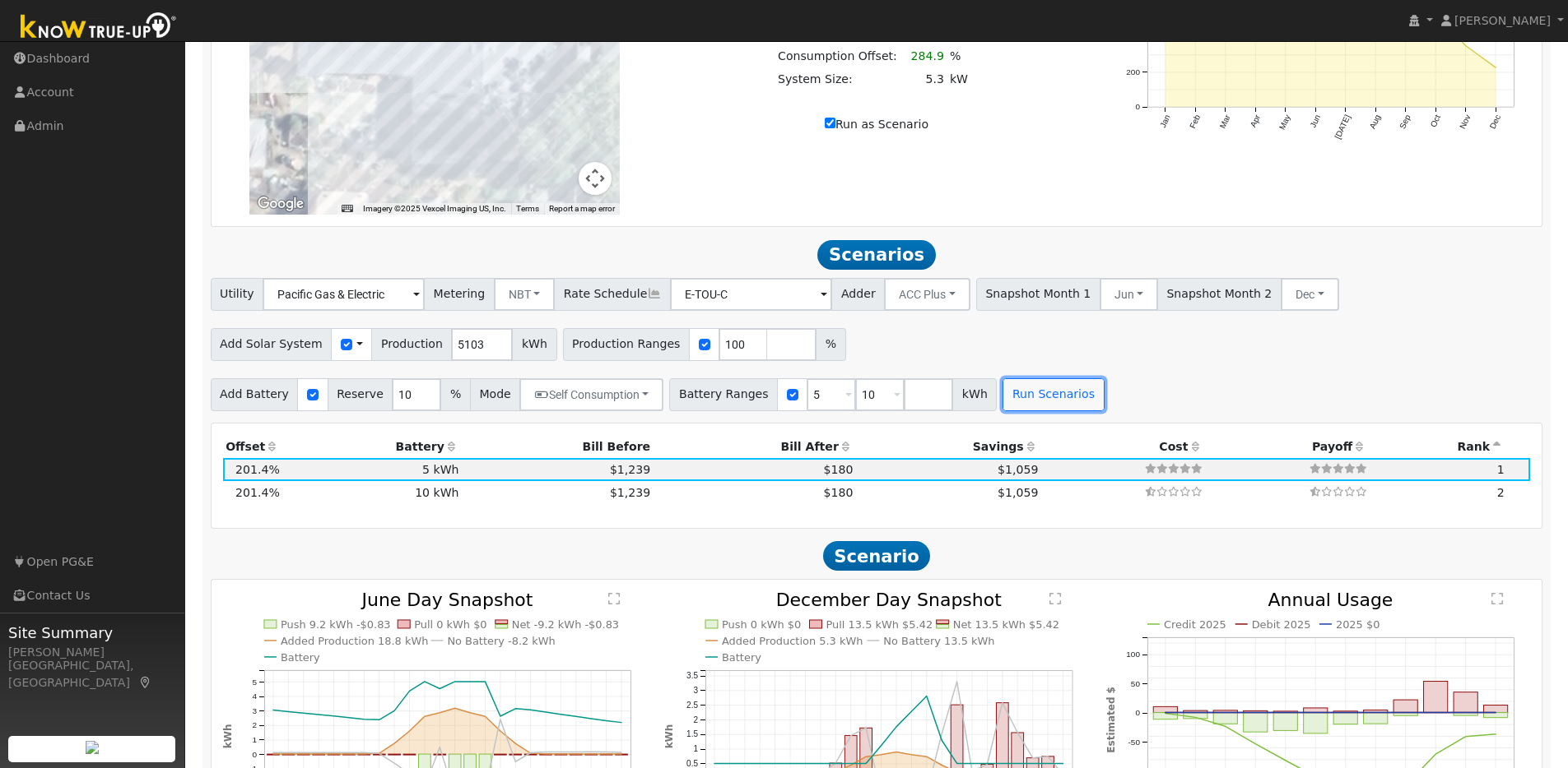
scroll to position [1396, 0]
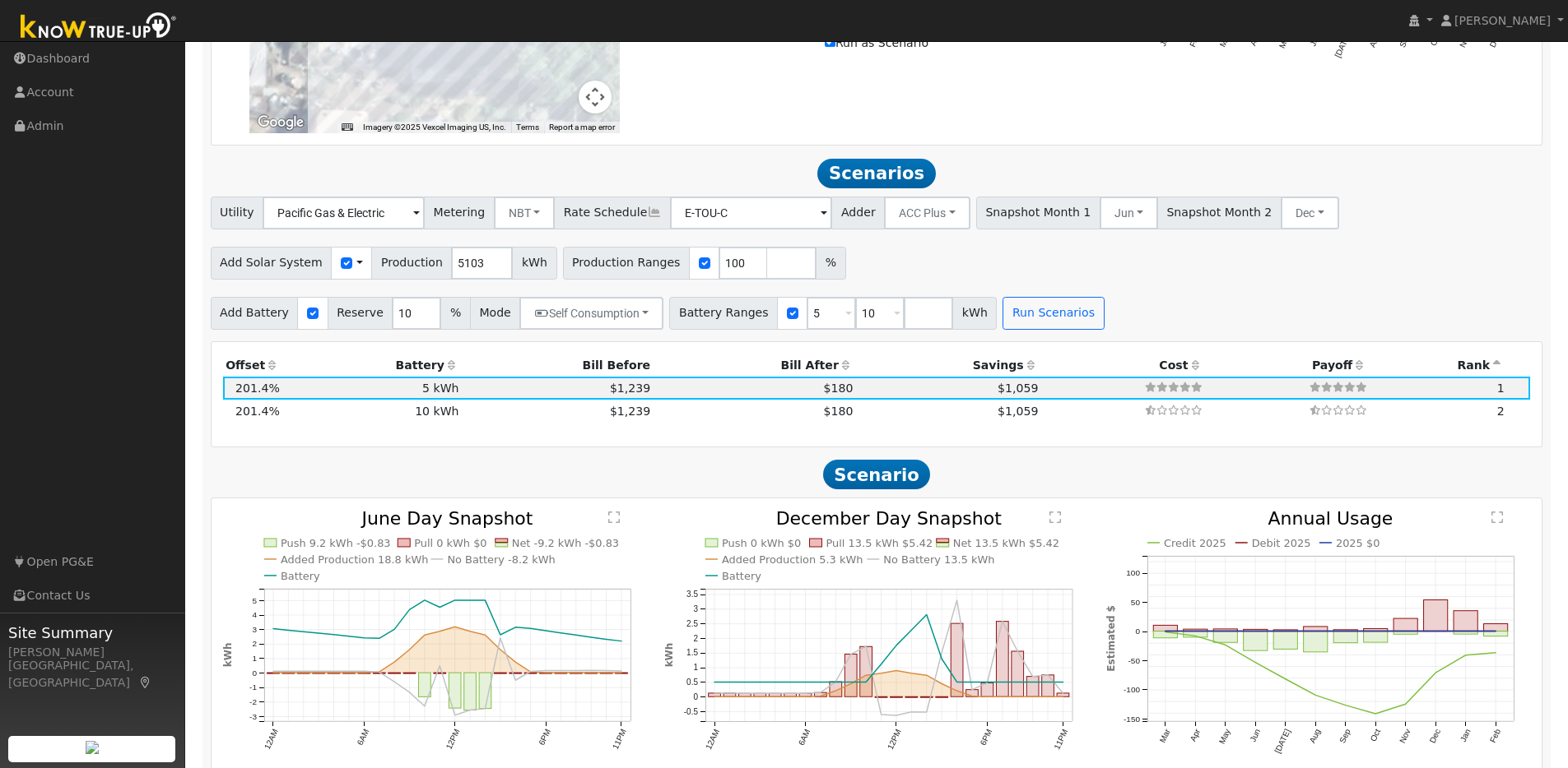
click at [1024, 371] on icon at bounding box center [1031, 365] width 14 height 12
click at [1024, 370] on icon at bounding box center [1031, 363] width 14 height 12
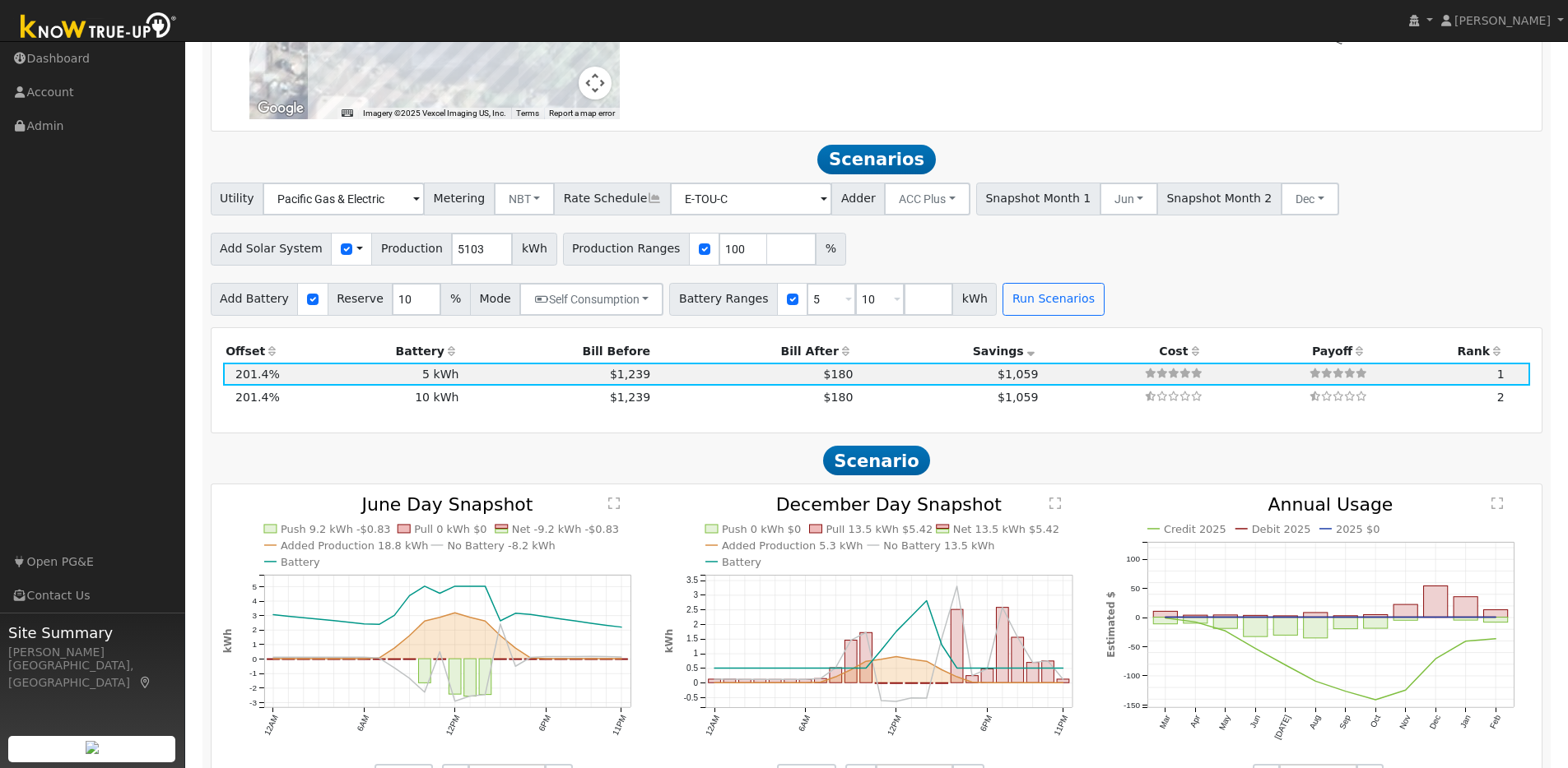
scroll to position [1412, 0]
click at [904, 303] on input "number" at bounding box center [928, 299] width 49 height 33
type input "13.5"
click at [1087, 299] on button "Run Scenarios" at bounding box center [1101, 299] width 102 height 33
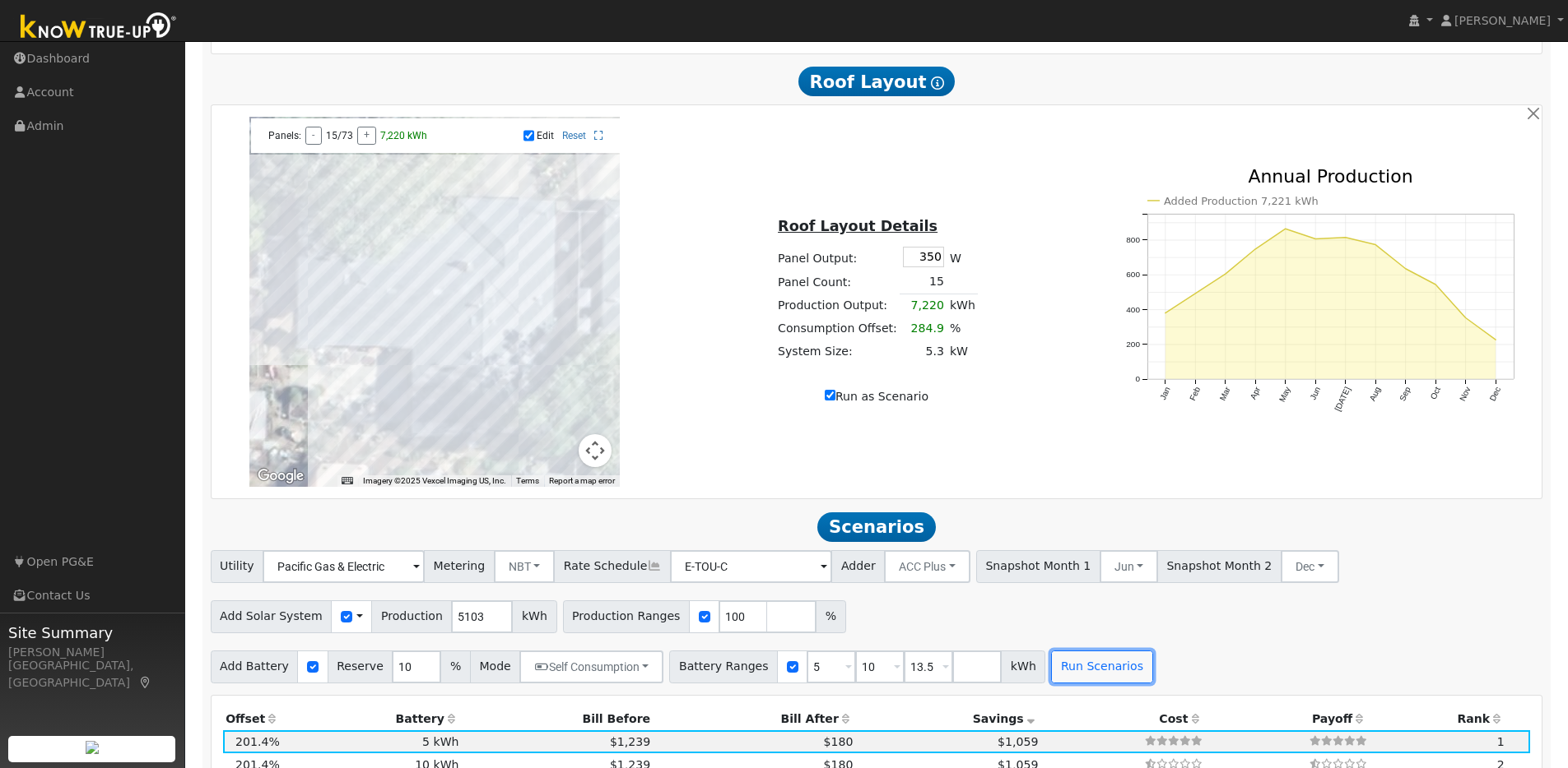
scroll to position [1128, 0]
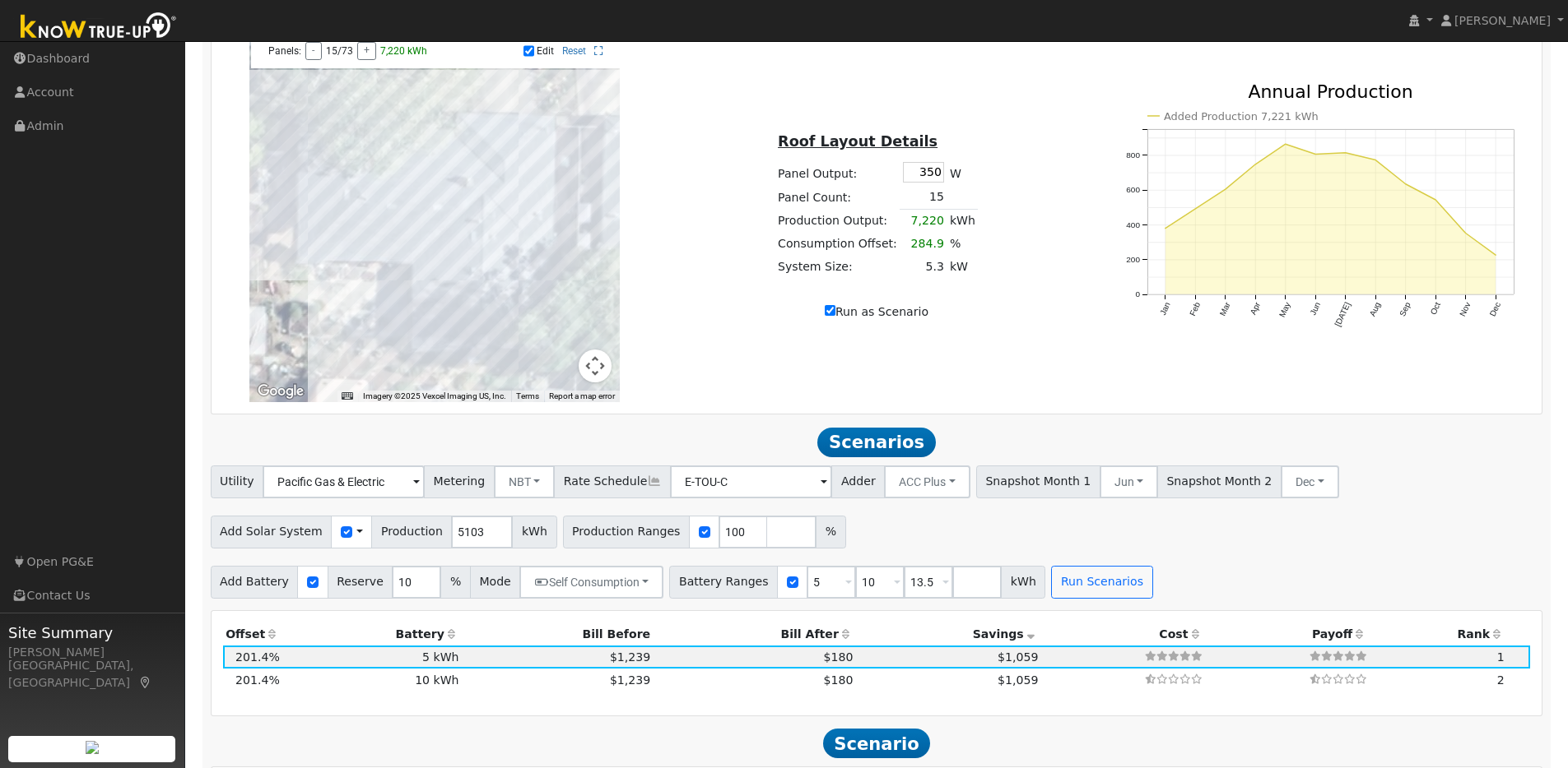
click at [420, 491] on span at bounding box center [416, 483] width 6 height 19
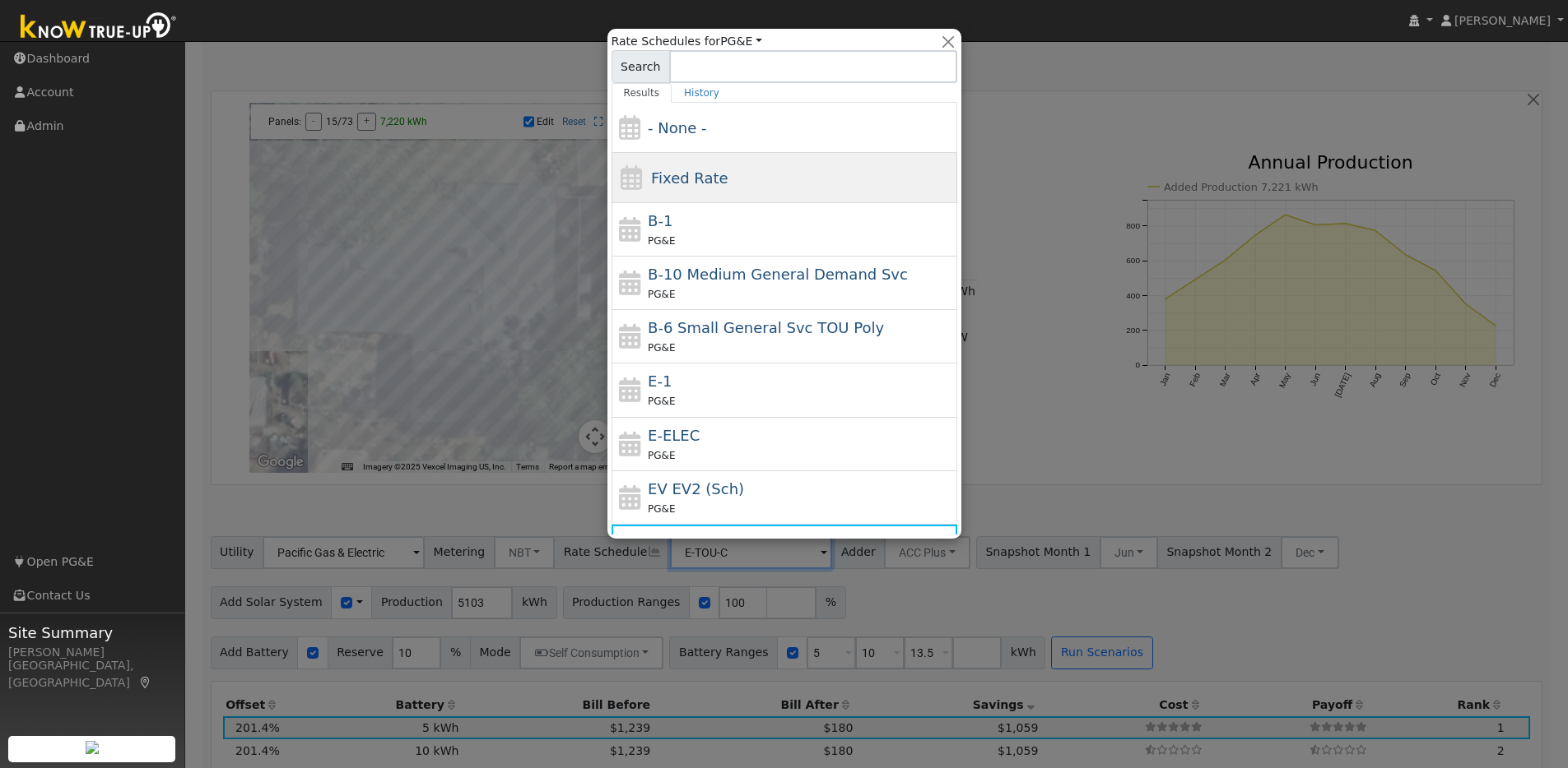
scroll to position [914, 0]
